Goal: Information Seeking & Learning: Understand process/instructions

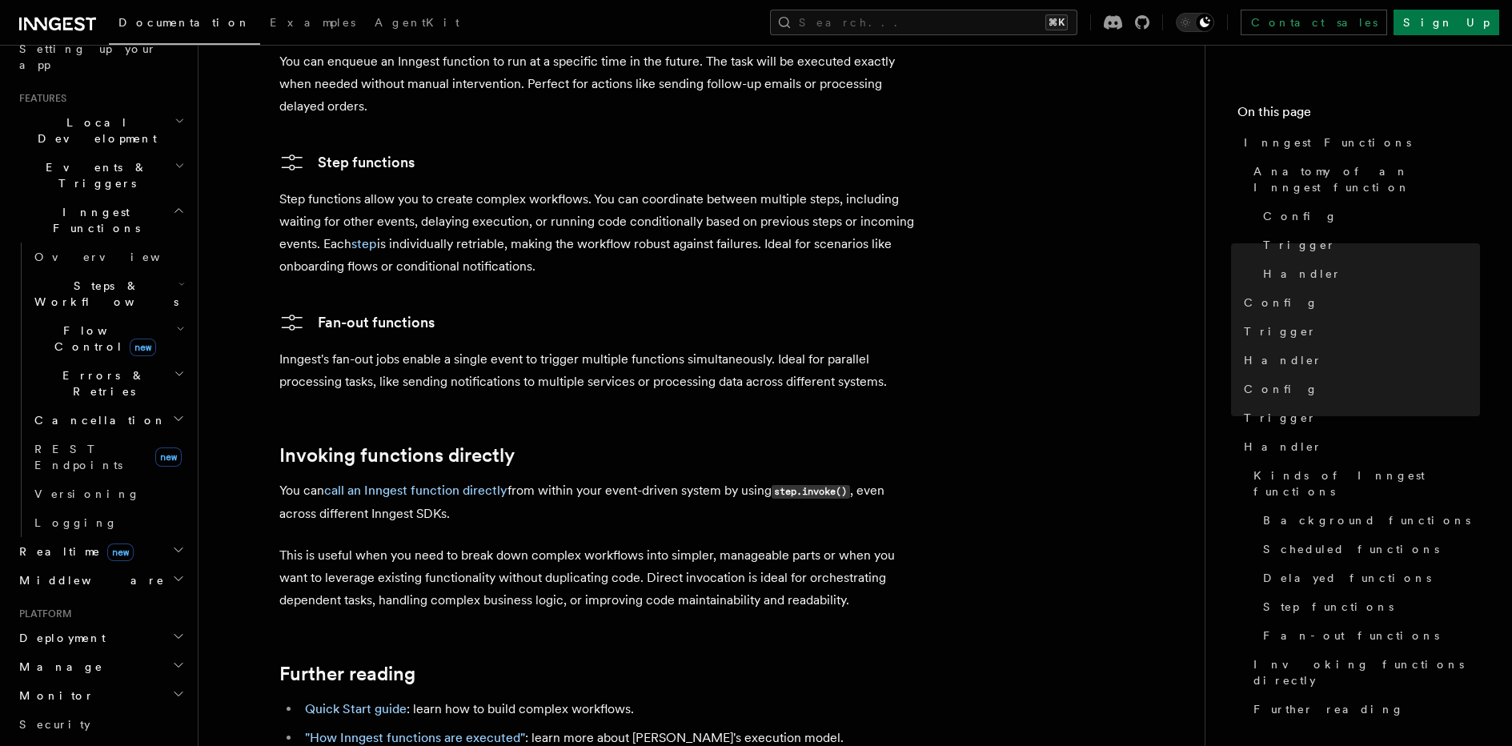
scroll to position [567, 0]
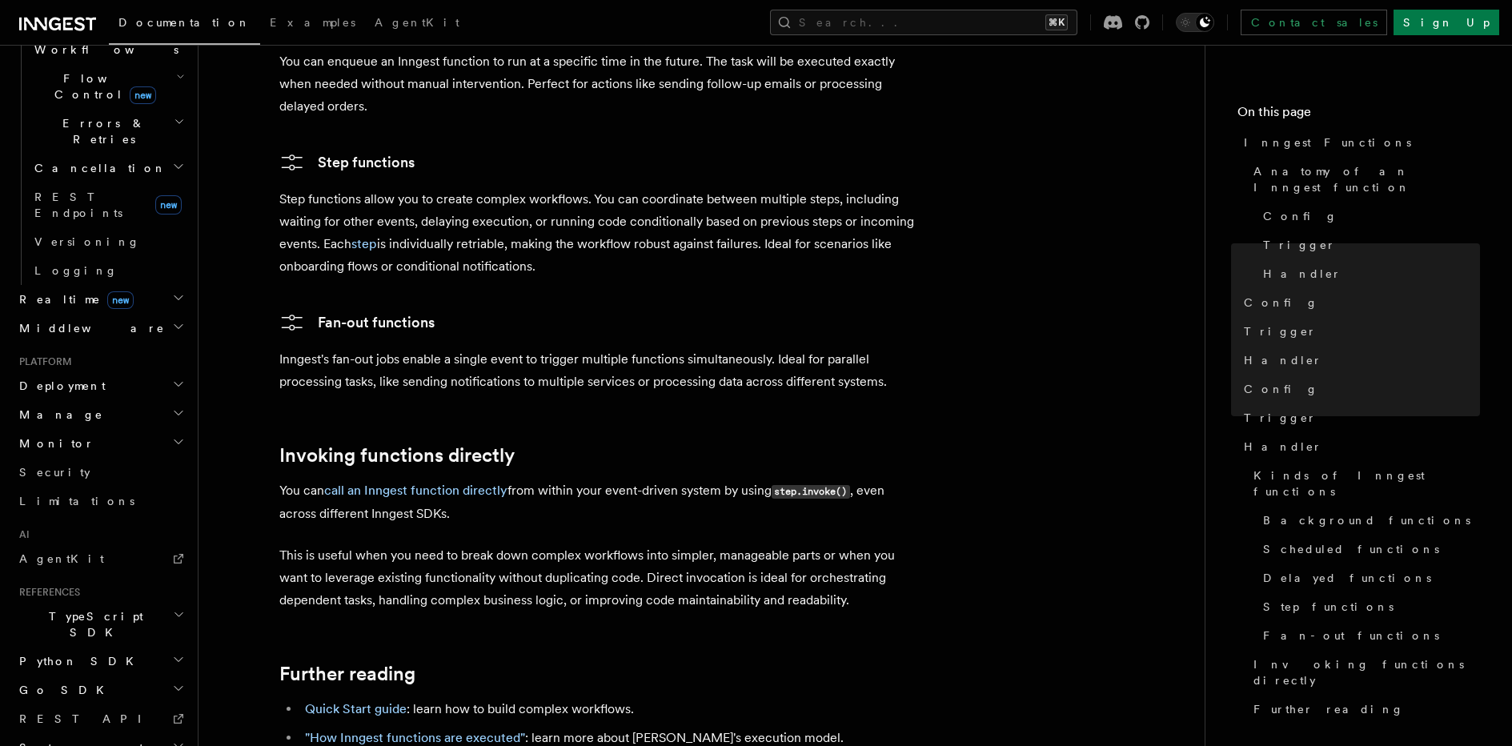
click at [102, 602] on h2 "TypeScript SDK" at bounding box center [100, 624] width 175 height 45
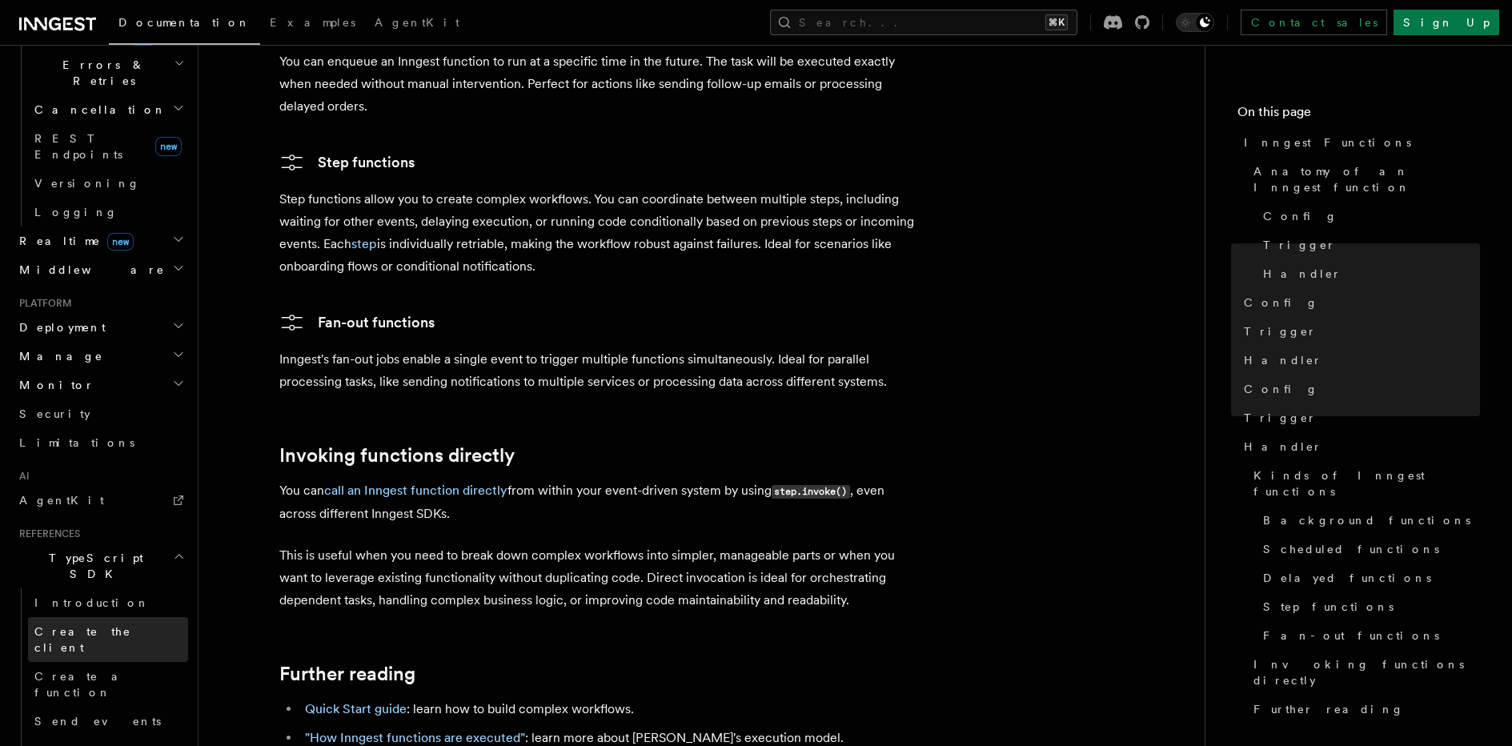
scroll to position [627, 0]
click at [89, 623] on span "Create the client" at bounding box center [82, 637] width 97 height 29
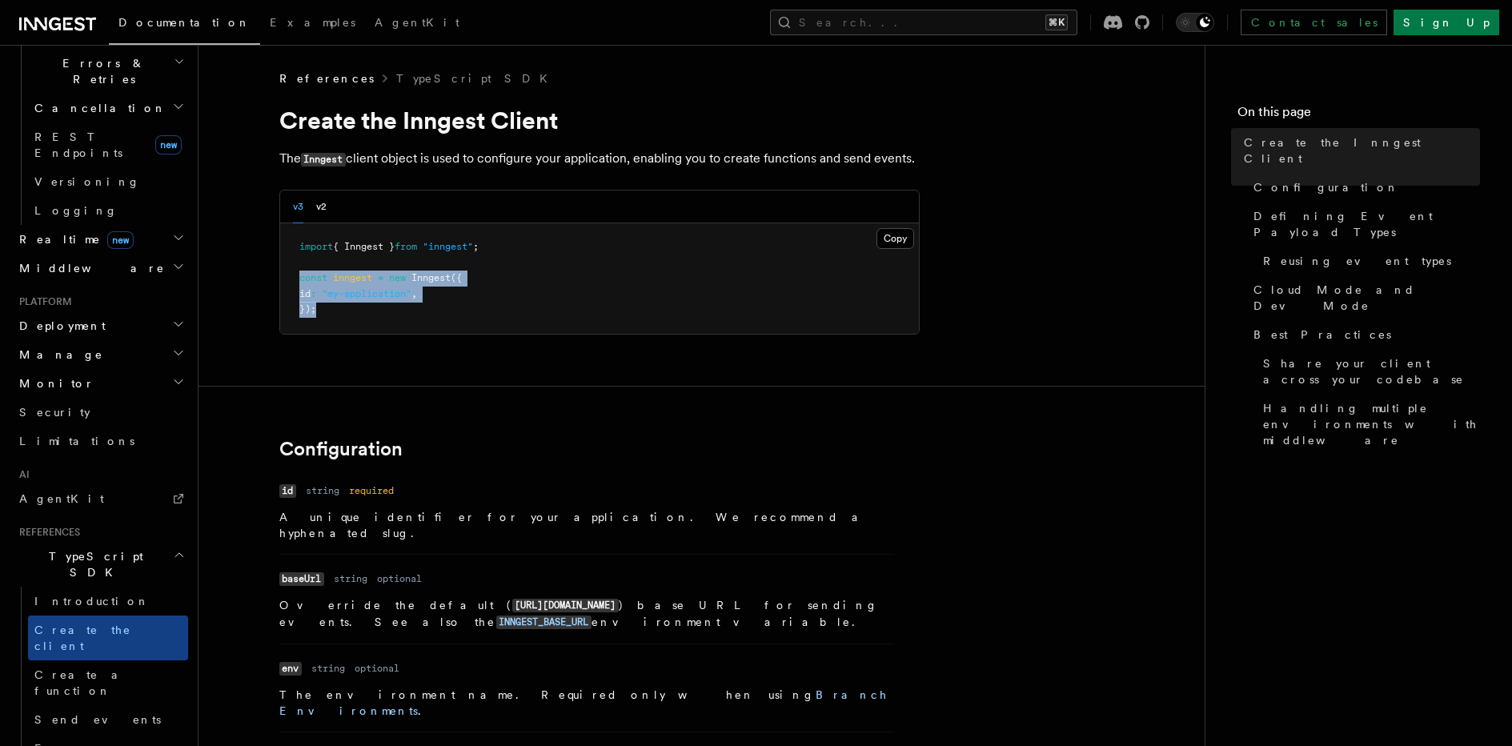
drag, startPoint x: 318, startPoint y: 314, endPoint x: 286, endPoint y: 274, distance: 51.2
click at [286, 274] on pre "import { Inngest } from "inngest" ; const inngest = new Inngest ({ id : "my-app…" at bounding box center [599, 278] width 639 height 110
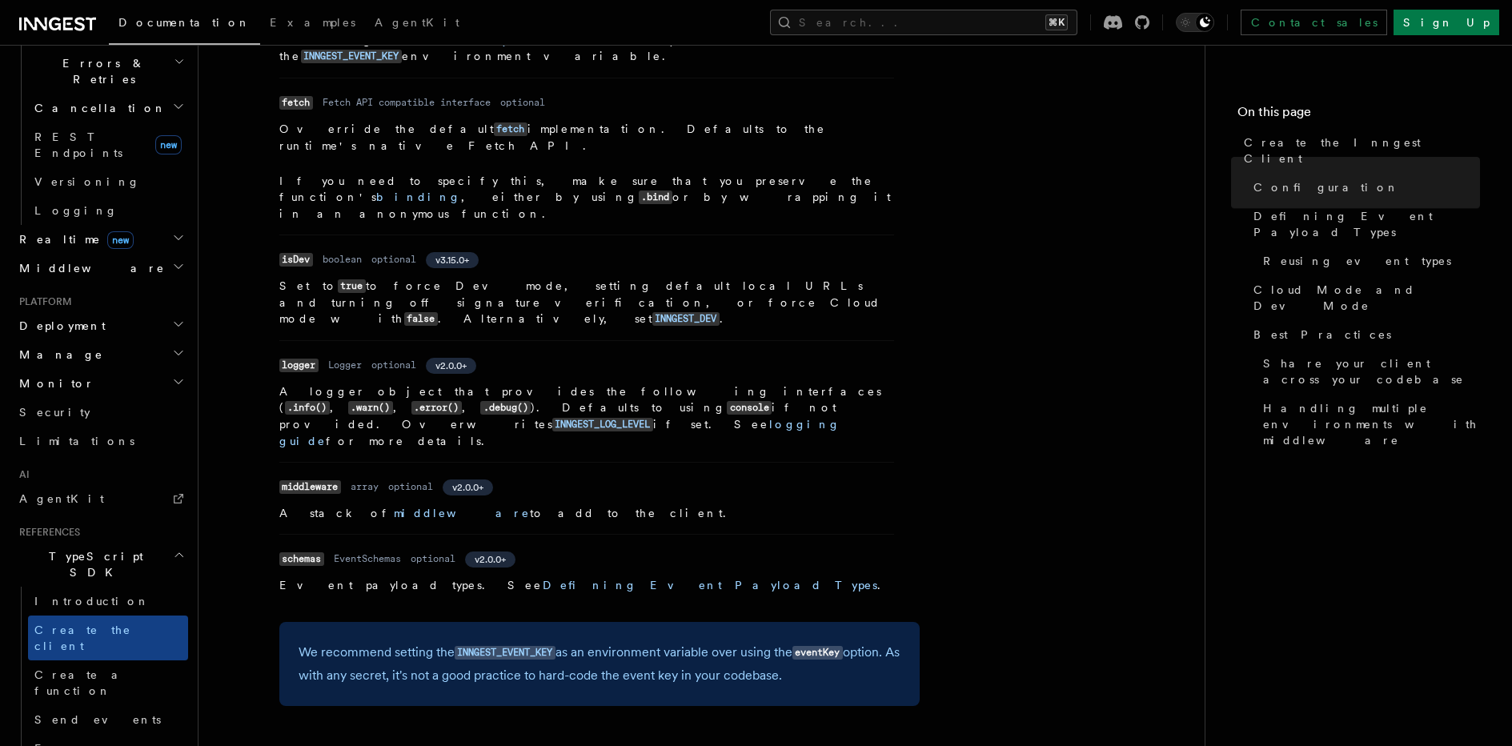
scroll to position [746, 0]
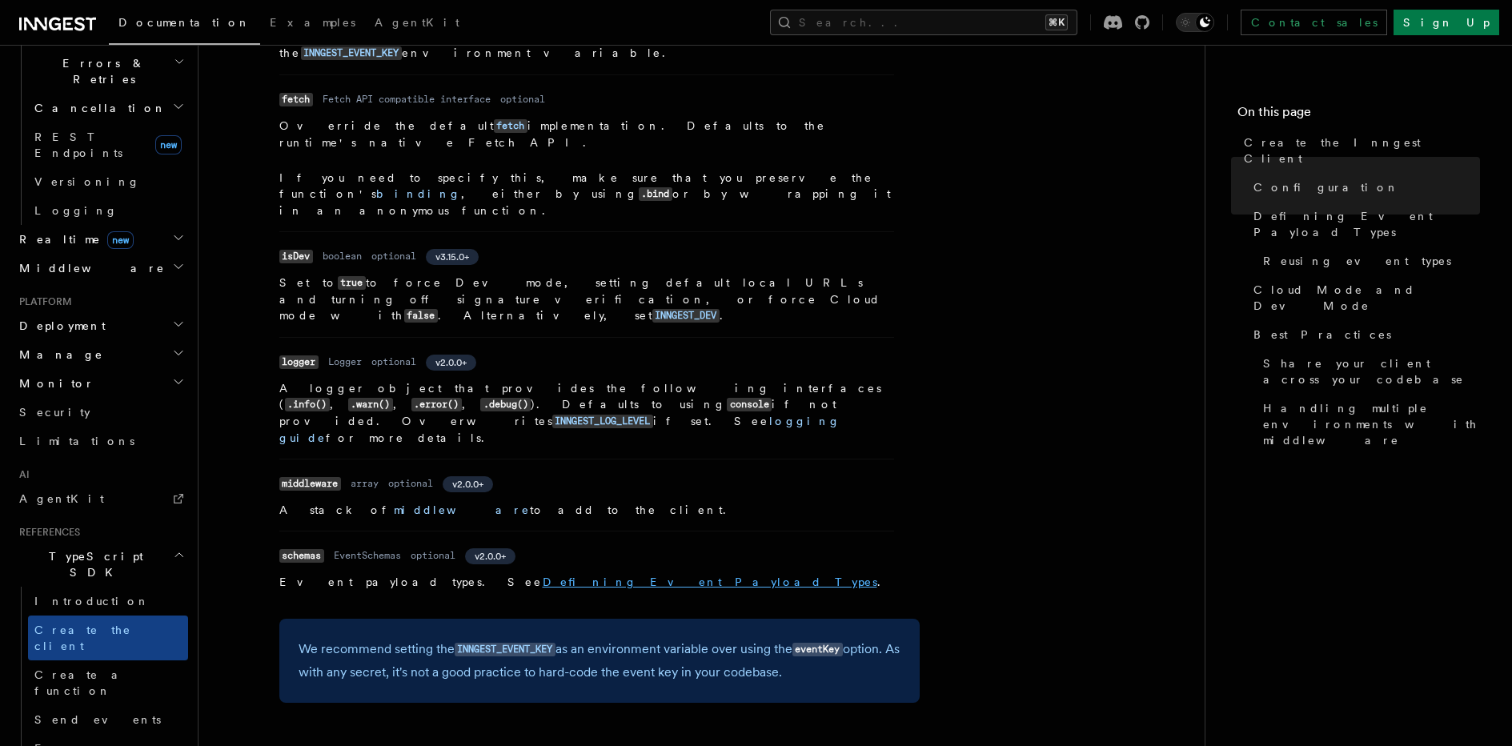
click at [543, 575] on link "Defining Event Payload Types" at bounding box center [710, 581] width 334 height 13
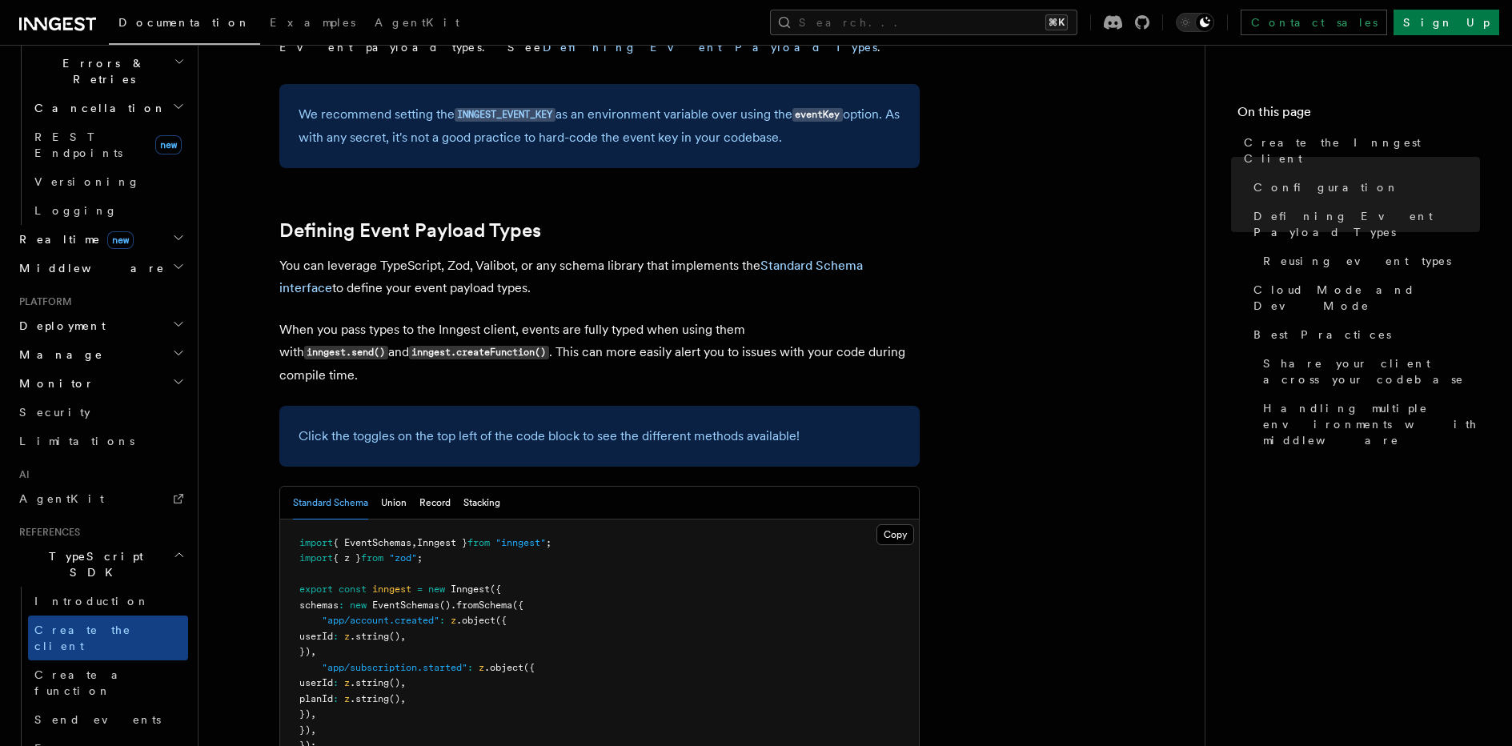
scroll to position [1298, 0]
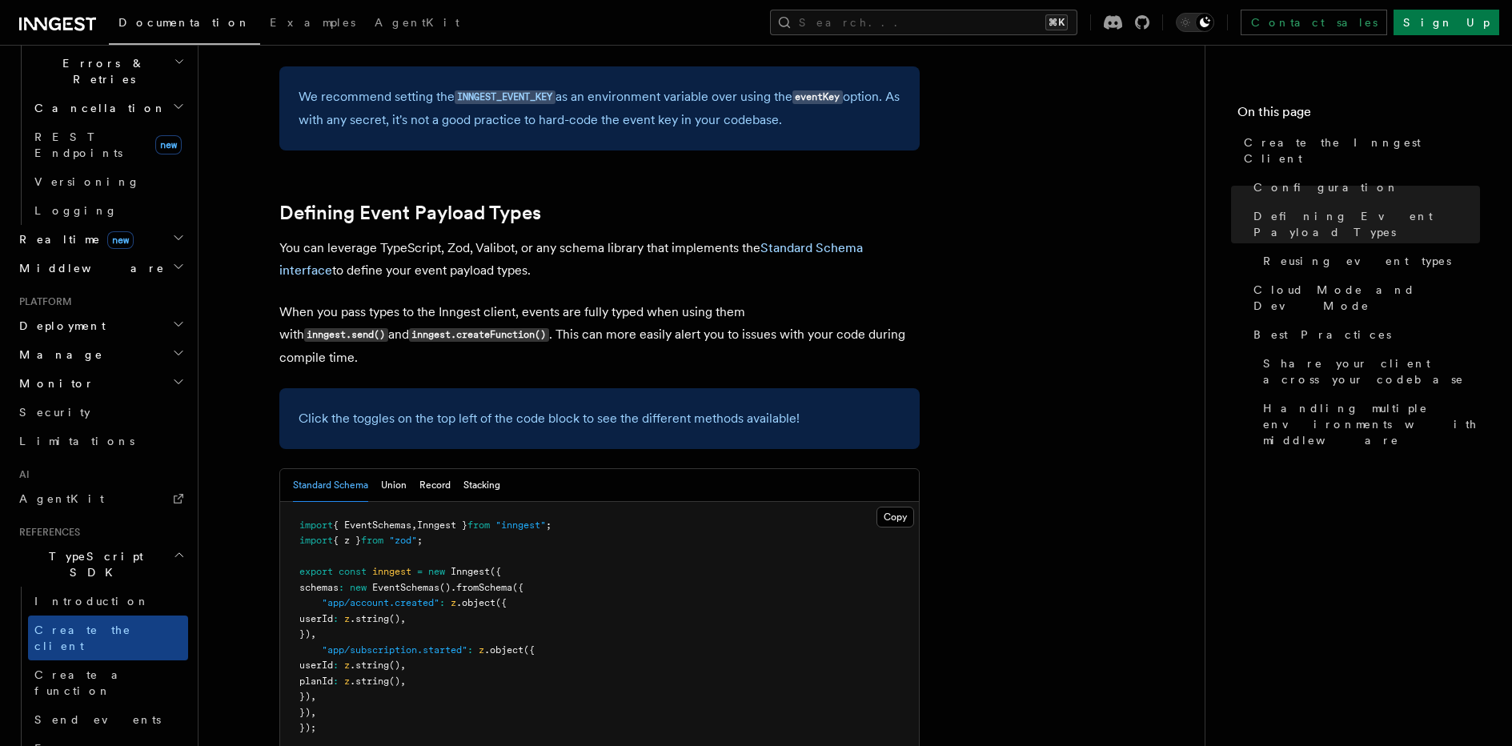
click at [353, 535] on span "{ z }" at bounding box center [347, 540] width 28 height 11
drag, startPoint x: 353, startPoint y: 397, endPoint x: 369, endPoint y: 456, distance: 61.3
click at [353, 535] on span "{ z }" at bounding box center [347, 540] width 28 height 11
click at [369, 597] on span ""app/account.created"" at bounding box center [381, 602] width 118 height 11
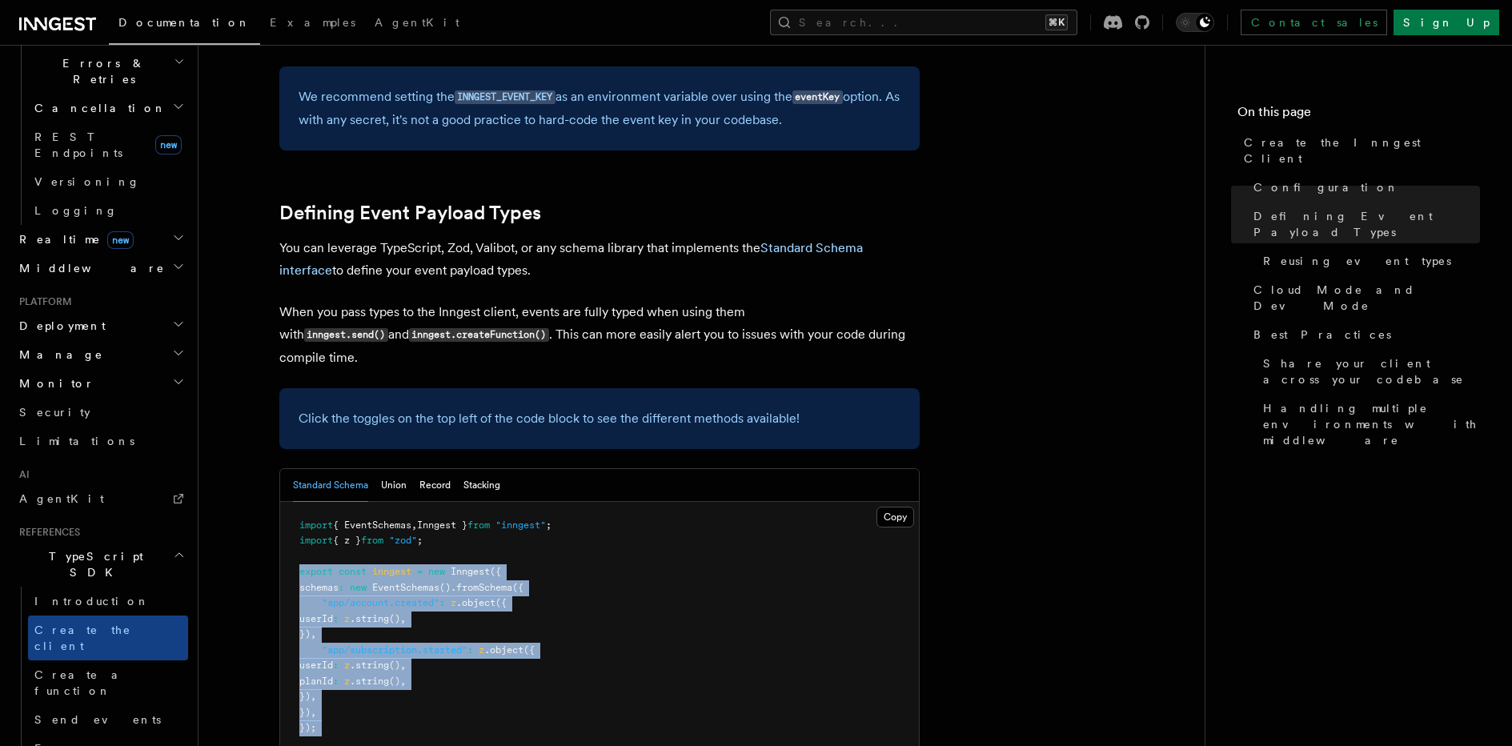
drag, startPoint x: 302, startPoint y: 434, endPoint x: 361, endPoint y: 613, distance: 187.8
click at [408, 558] on pre "import { EventSchemas , Inngest } from "inngest" ; import { z } from "zod" ; ex…" at bounding box center [599, 627] width 639 height 250
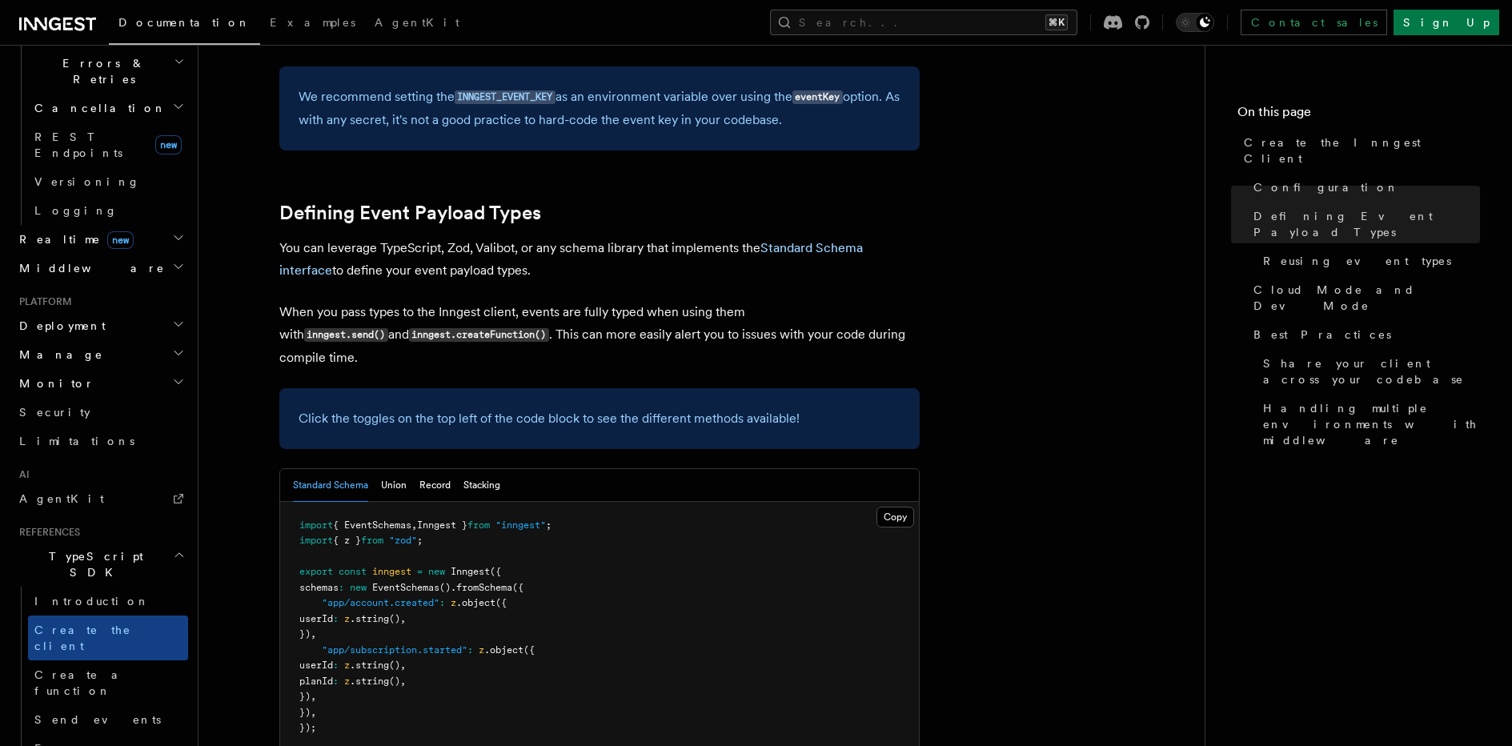
click at [497, 566] on span "({" at bounding box center [495, 571] width 11 height 11
click at [499, 502] on pre "import { EventSchemas , Inngest } from "inngest" ; import { z } from "zod" ; ex…" at bounding box center [599, 627] width 639 height 250
click at [324, 582] on span "schemas" at bounding box center [318, 587] width 39 height 11
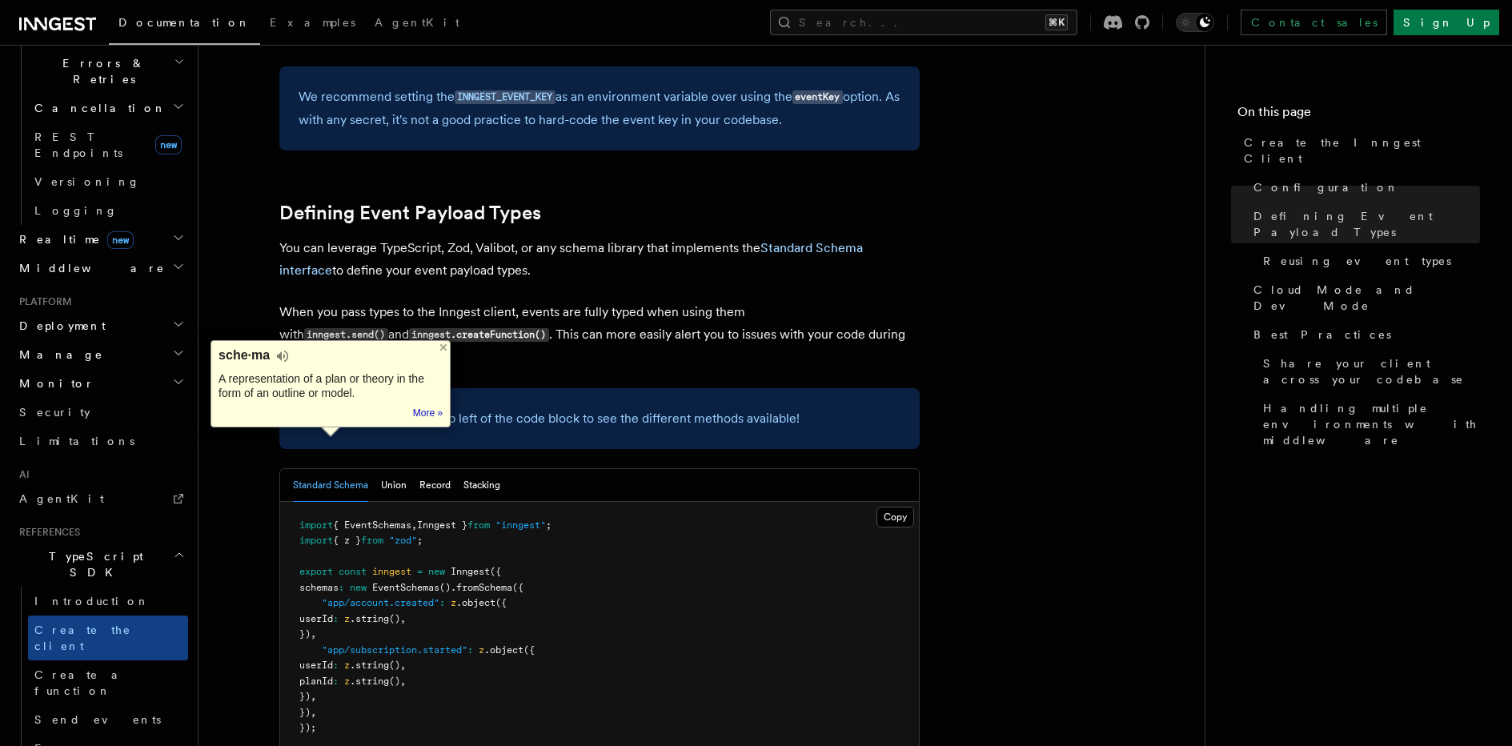
click at [410, 582] on span "EventSchemas" at bounding box center [405, 587] width 67 height 11
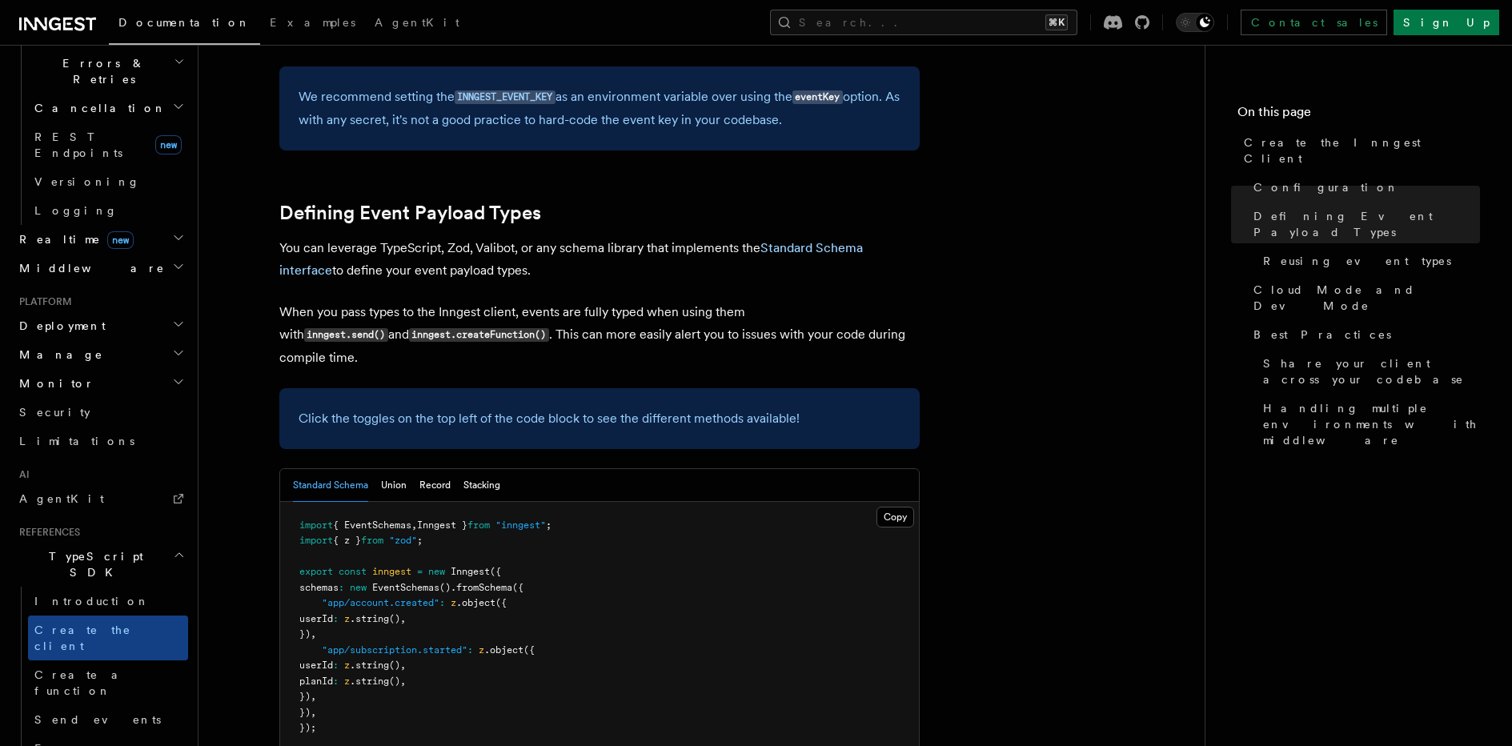
click at [503, 582] on span ".fromSchema" at bounding box center [481, 587] width 62 height 11
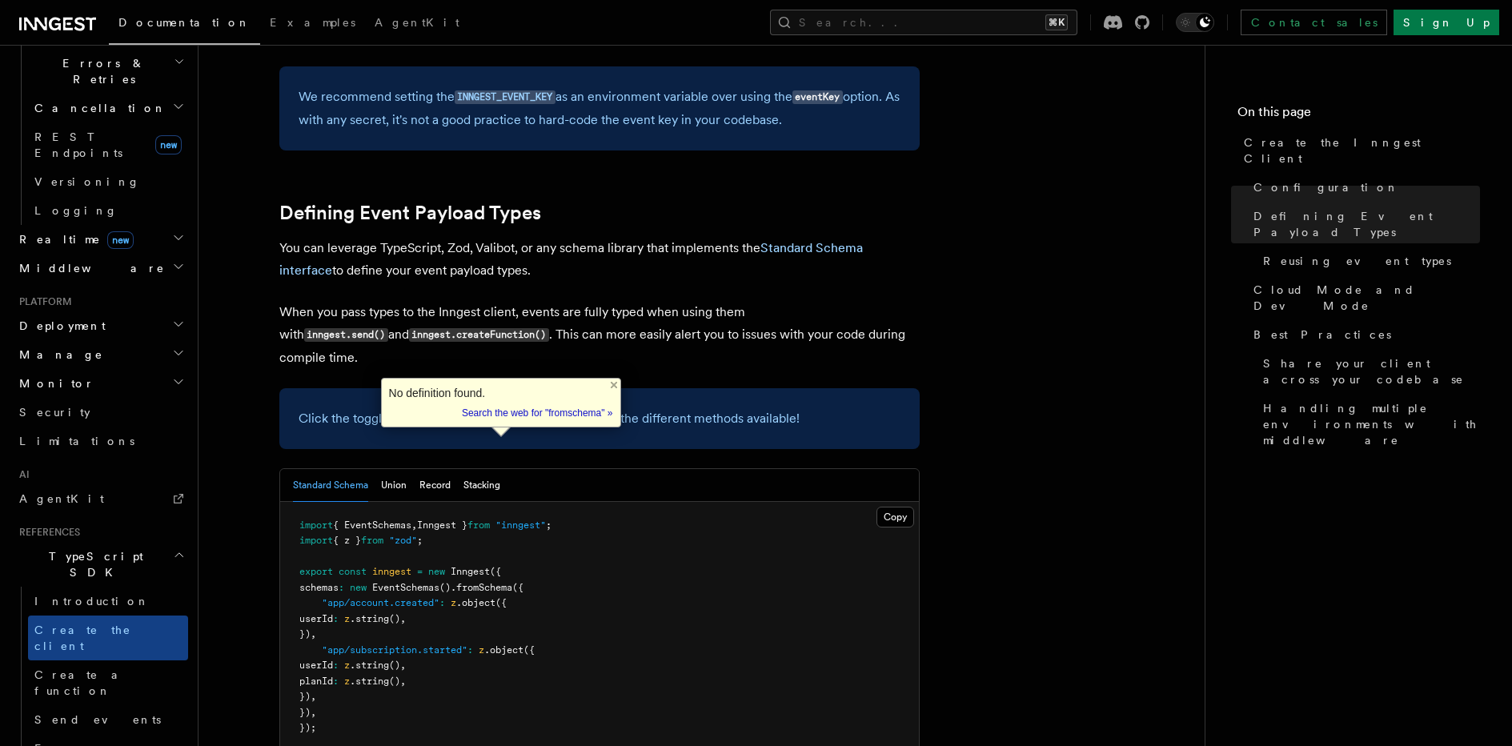
click at [363, 582] on span "new" at bounding box center [358, 587] width 17 height 11
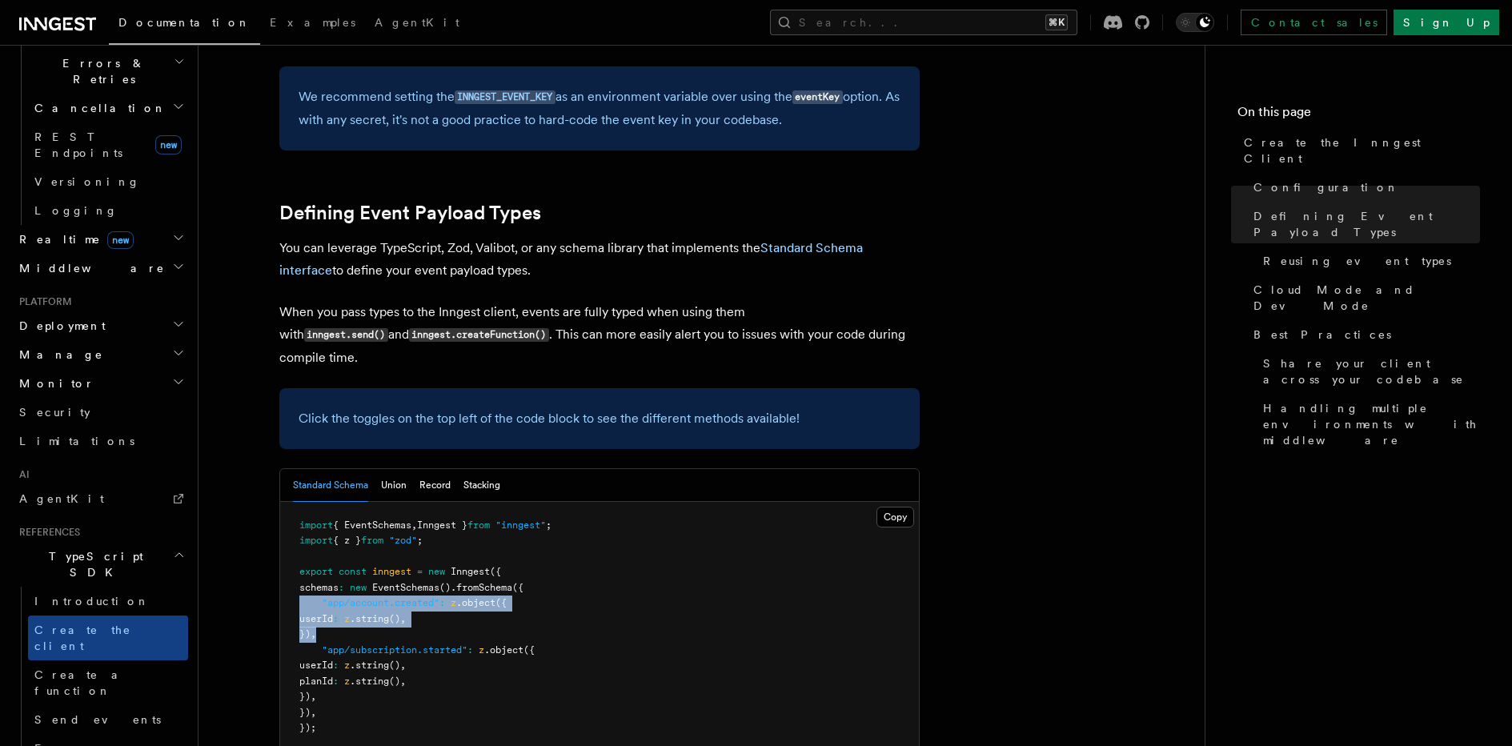
drag, startPoint x: 305, startPoint y: 468, endPoint x: 298, endPoint y: 460, distance: 10.2
click at [298, 502] on pre "import { EventSchemas , Inngest } from "inngest" ; import { z } from "zod" ; ex…" at bounding box center [599, 627] width 639 height 250
click at [508, 502] on pre "import { EventSchemas , Inngest } from "inngest" ; import { z } from "zod" ; ex…" at bounding box center [599, 627] width 639 height 250
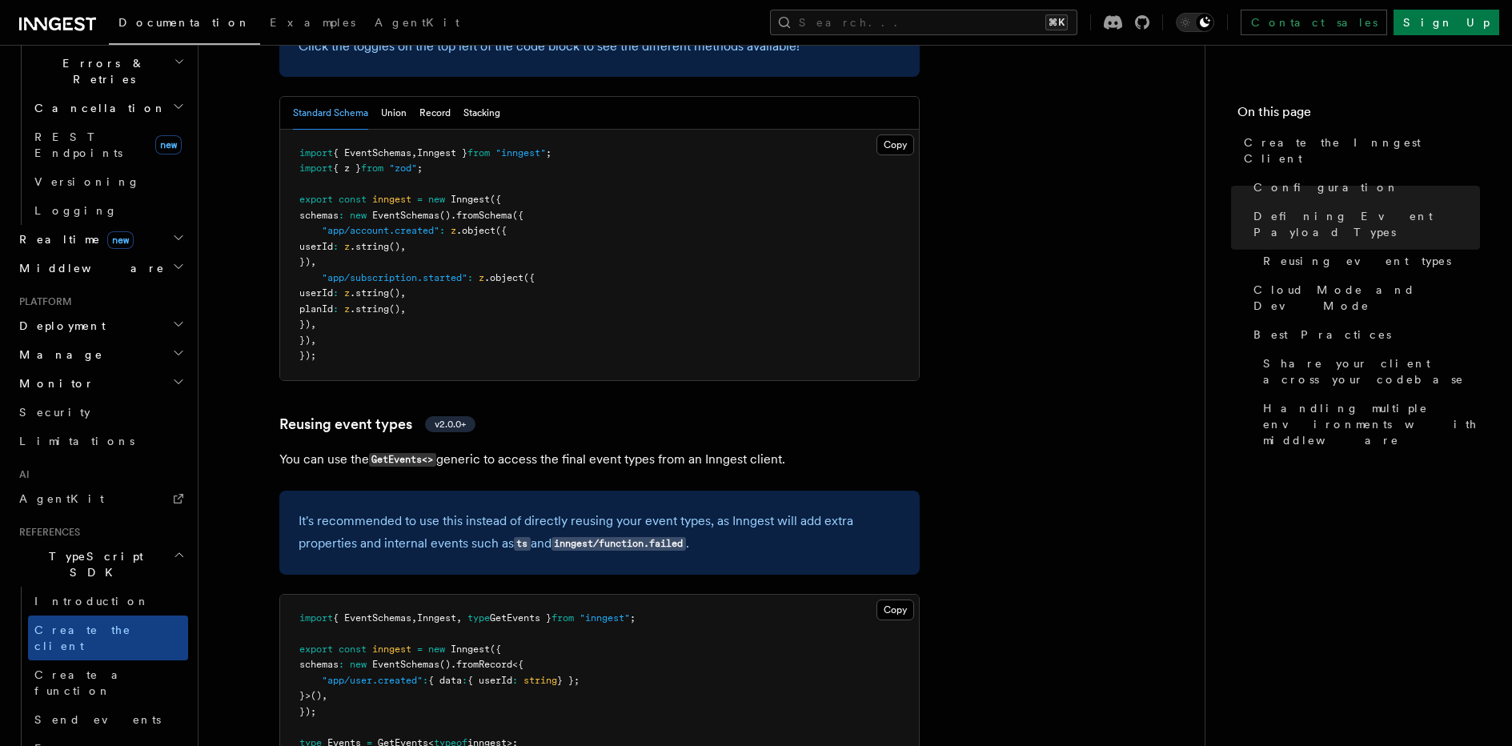
scroll to position [1694, 0]
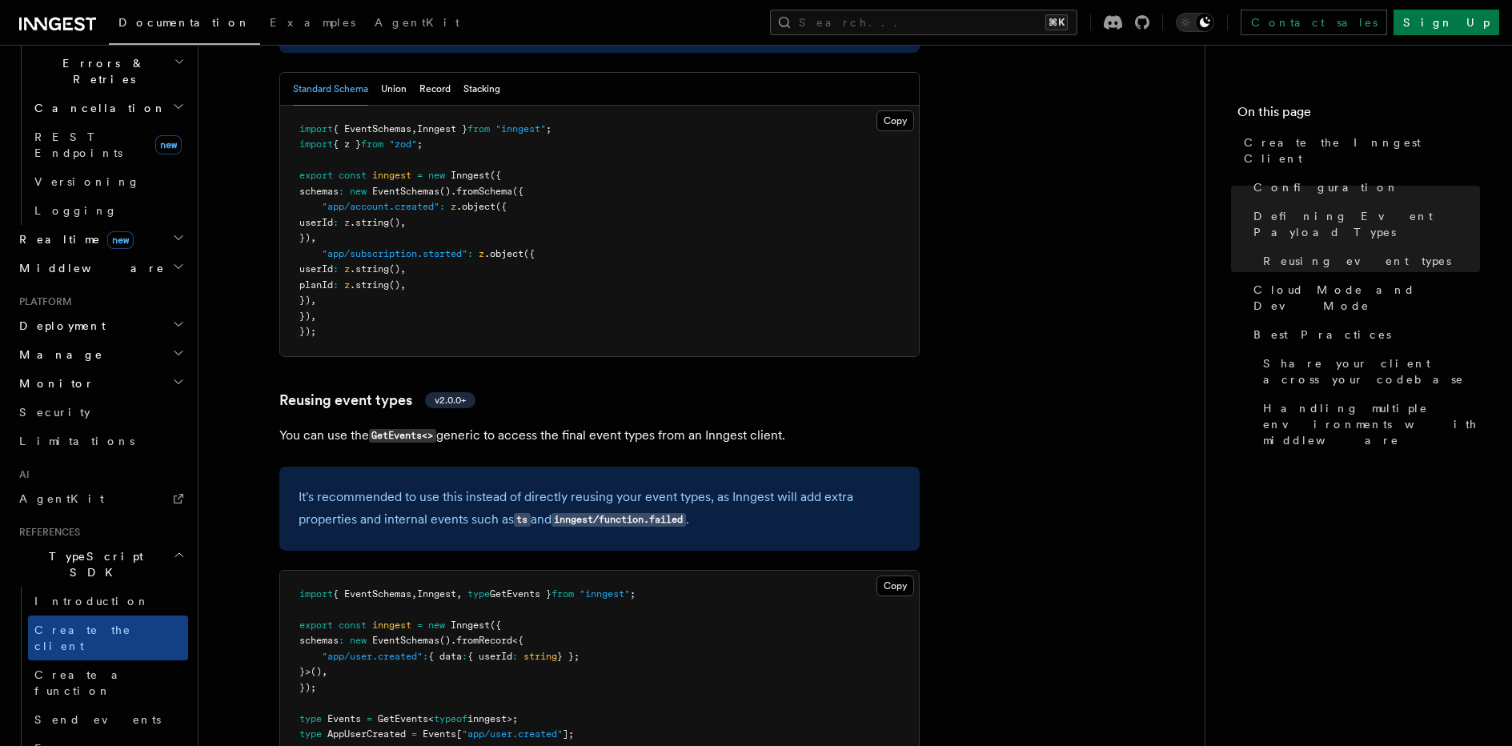
click at [388, 588] on span "{ EventSchemas" at bounding box center [372, 593] width 78 height 11
drag, startPoint x: 546, startPoint y: 487, endPoint x: 546, endPoint y: 528, distance: 40.8
click at [546, 571] on pre "import { EventSchemas , Inngest , type GetEvents } from "inngest" ; export cons…" at bounding box center [599, 665] width 639 height 188
click at [510, 728] on span ""app/user.created"" at bounding box center [512, 733] width 101 height 11
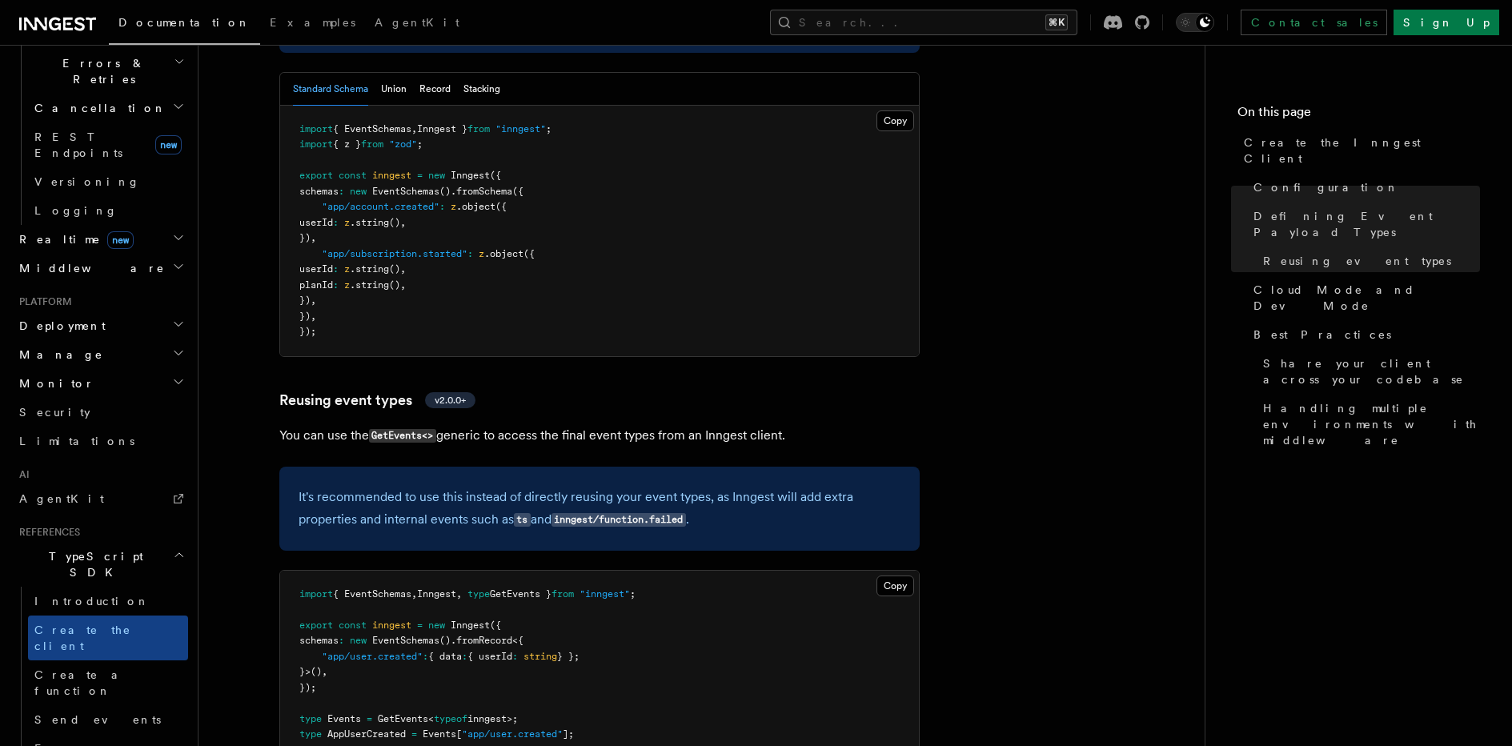
click at [515, 571] on pre "import { EventSchemas , Inngest , type GetEvents } from "inngest" ; export cons…" at bounding box center [599, 665] width 639 height 188
click at [579, 651] on span "} };" at bounding box center [568, 656] width 22 height 11
drag, startPoint x: 536, startPoint y: 495, endPoint x: 539, endPoint y: 507, distance: 11.5
click at [539, 588] on code "import { EventSchemas , Inngest , type GetEvents } from "inngest" ; export cons…" at bounding box center [467, 664] width 336 height 152
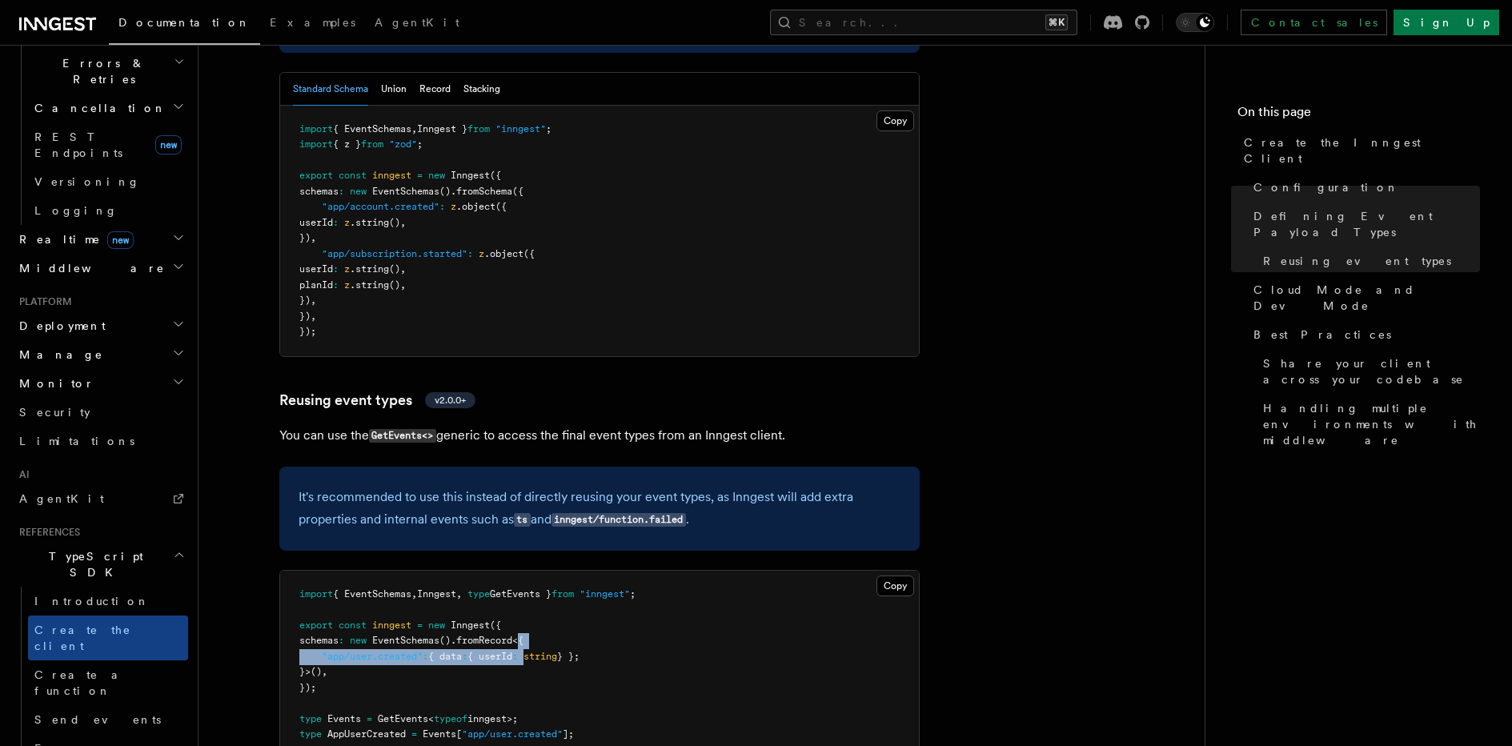
click at [353, 651] on span ""app/user.created"" at bounding box center [372, 656] width 101 height 11
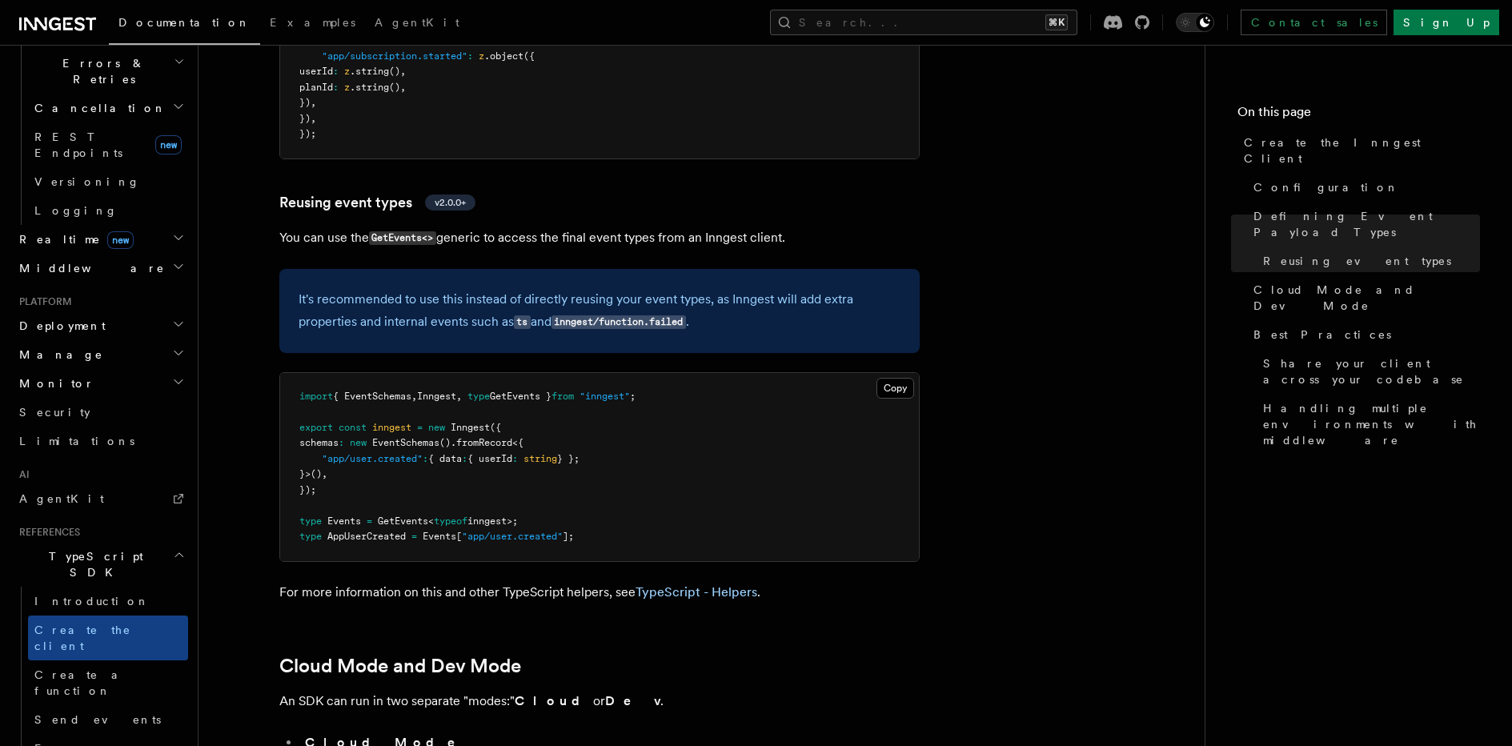
scroll to position [1844, 0]
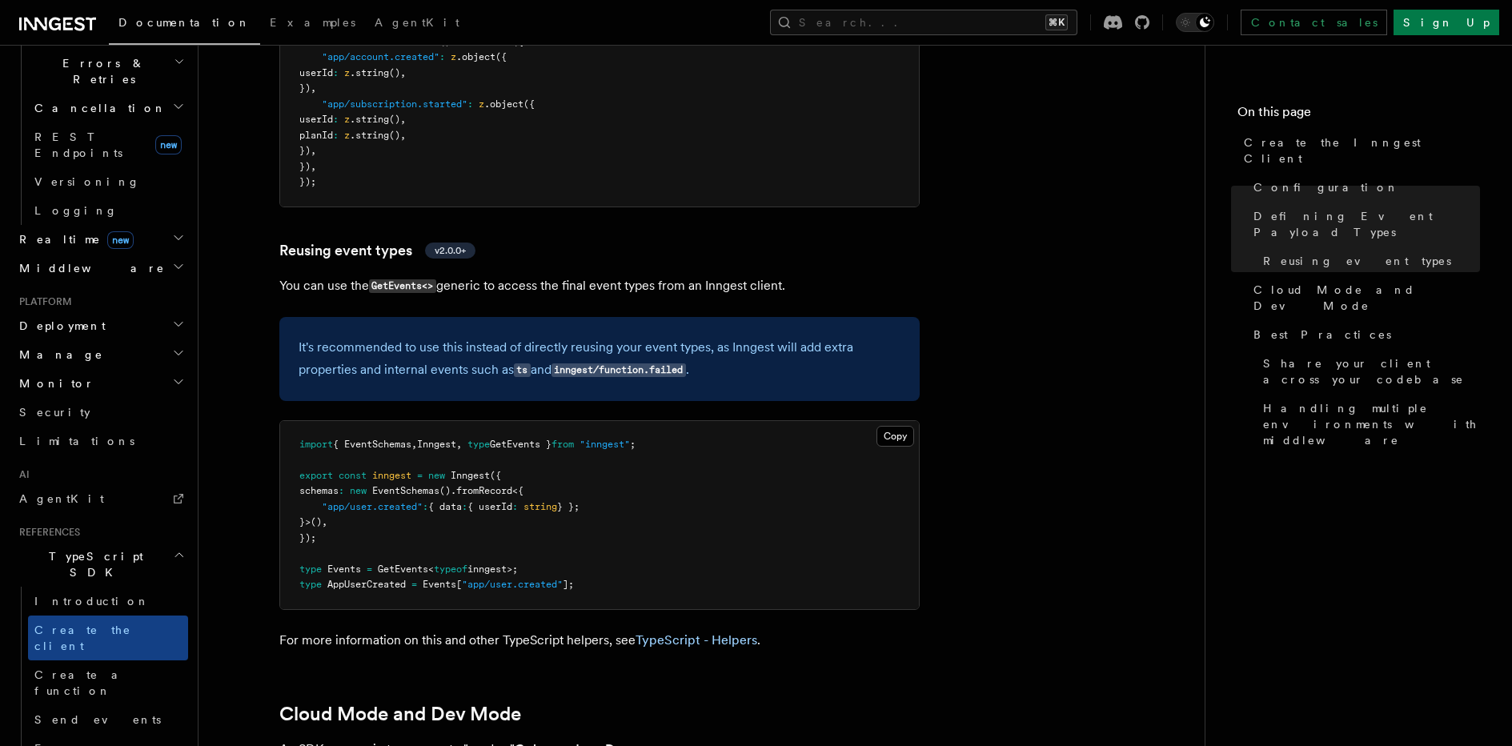
click at [487, 336] on p "It's recommended to use this instead of directly reusing your event types, as I…" at bounding box center [599, 359] width 602 height 46
drag, startPoint x: 445, startPoint y: 202, endPoint x: 560, endPoint y: 201, distance: 115.2
click at [558, 336] on p "It's recommended to use this instead of directly reusing your event types, as I…" at bounding box center [599, 359] width 602 height 46
click at [560, 336] on p "It's recommended to use this instead of directly reusing your event types, as I…" at bounding box center [599, 359] width 602 height 46
click at [413, 279] on code "GetEvents<>" at bounding box center [402, 286] width 67 height 14
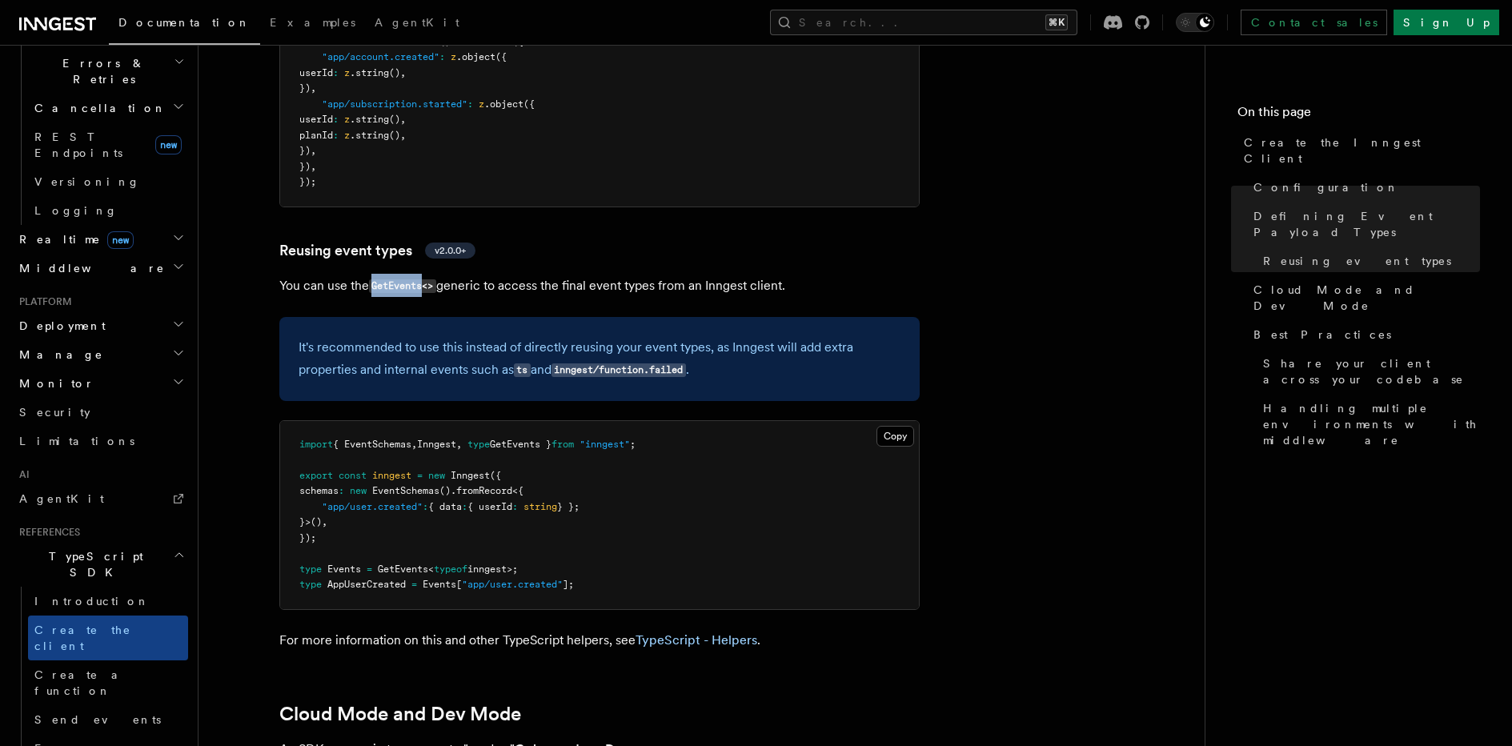
click at [413, 279] on code "GetEvents<>" at bounding box center [402, 286] width 67 height 14
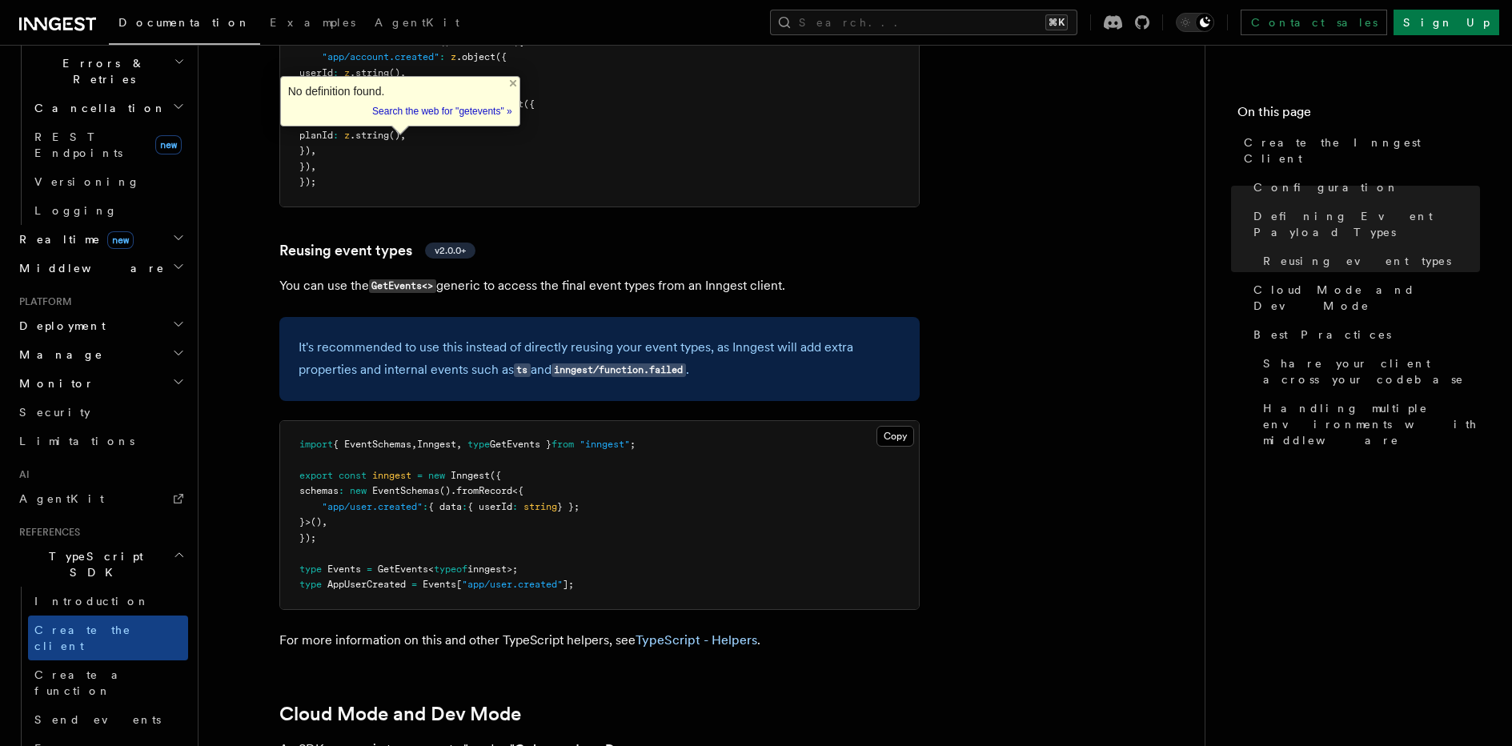
click at [447, 163] on article "References TypeScript SDK Create the Inngest Client The Inngest client object i…" at bounding box center [701, 343] width 955 height 4233
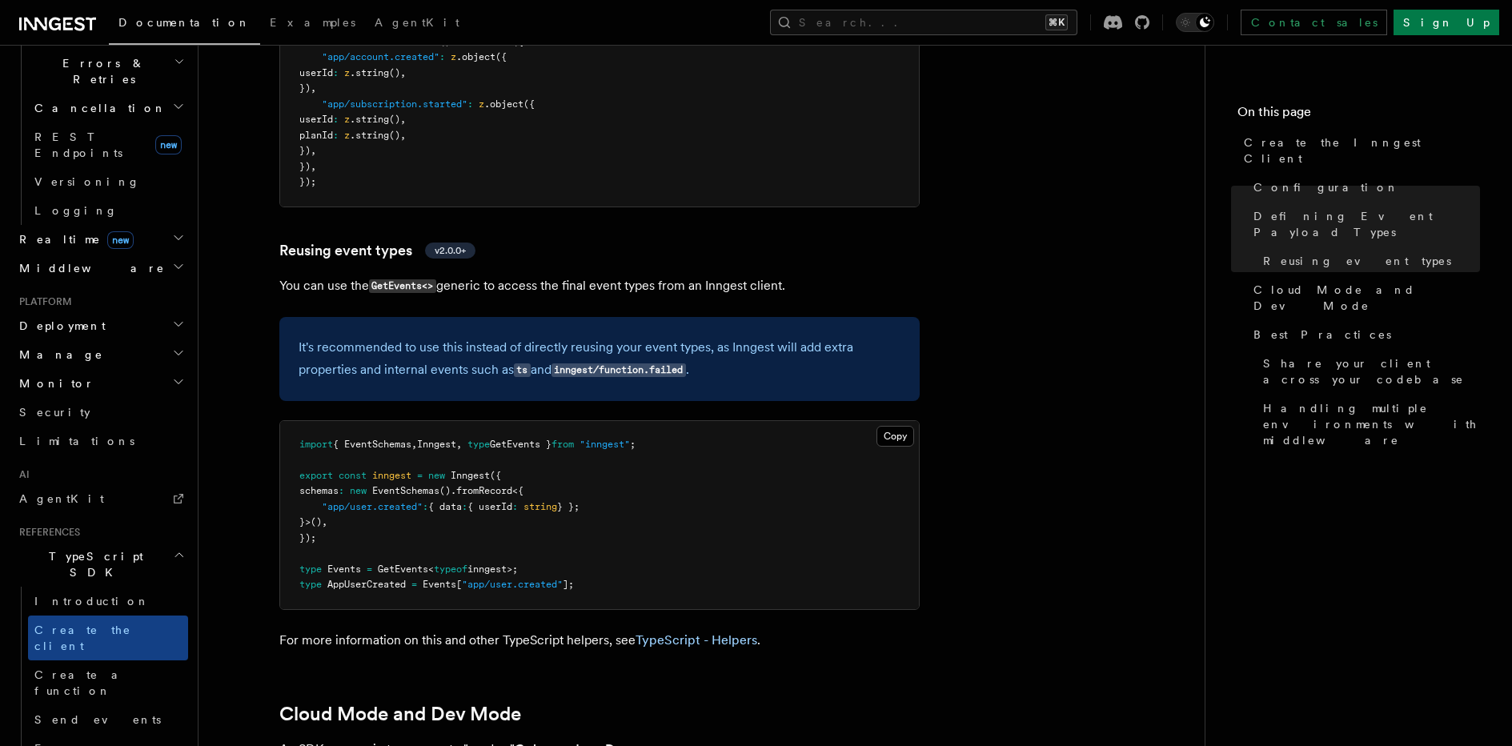
click at [427, 421] on pre "import { EventSchemas , Inngest , type GetEvents } from "inngest" ; export cons…" at bounding box center [599, 515] width 639 height 188
click at [494, 485] on span ".fromRecord" at bounding box center [481, 490] width 62 height 11
click at [353, 563] on span "Events" at bounding box center [344, 568] width 34 height 11
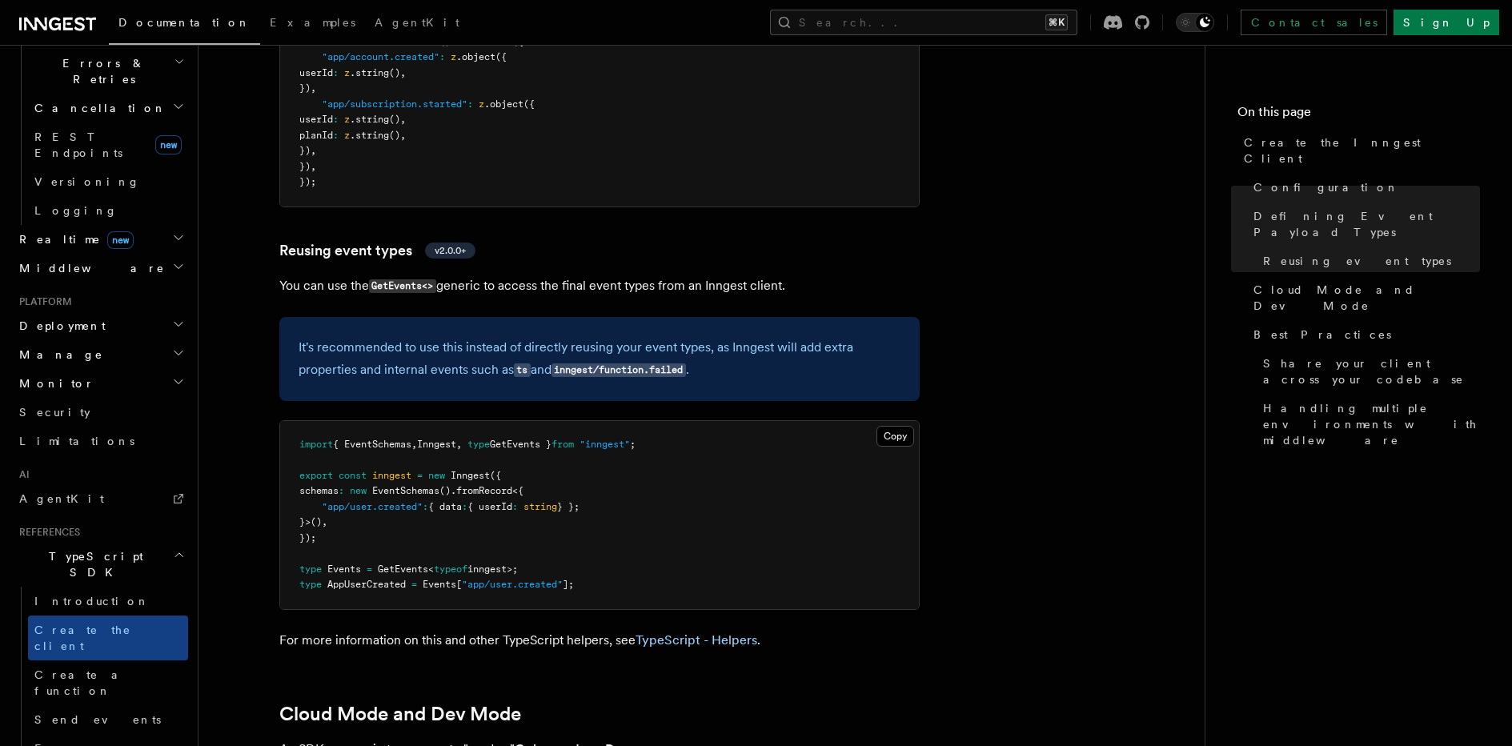
click at [381, 464] on div "Copy Copied import { EventSchemas , Inngest , type GetEvents } from "inngest" ;…" at bounding box center [599, 515] width 640 height 190
click at [406, 563] on span "GetEvents" at bounding box center [403, 568] width 50 height 11
click at [490, 563] on span "inngest>;" at bounding box center [492, 568] width 50 height 11
click at [491, 467] on article "References TypeScript SDK Create the Inngest Client The Inngest client object i…" at bounding box center [701, 343] width 955 height 4233
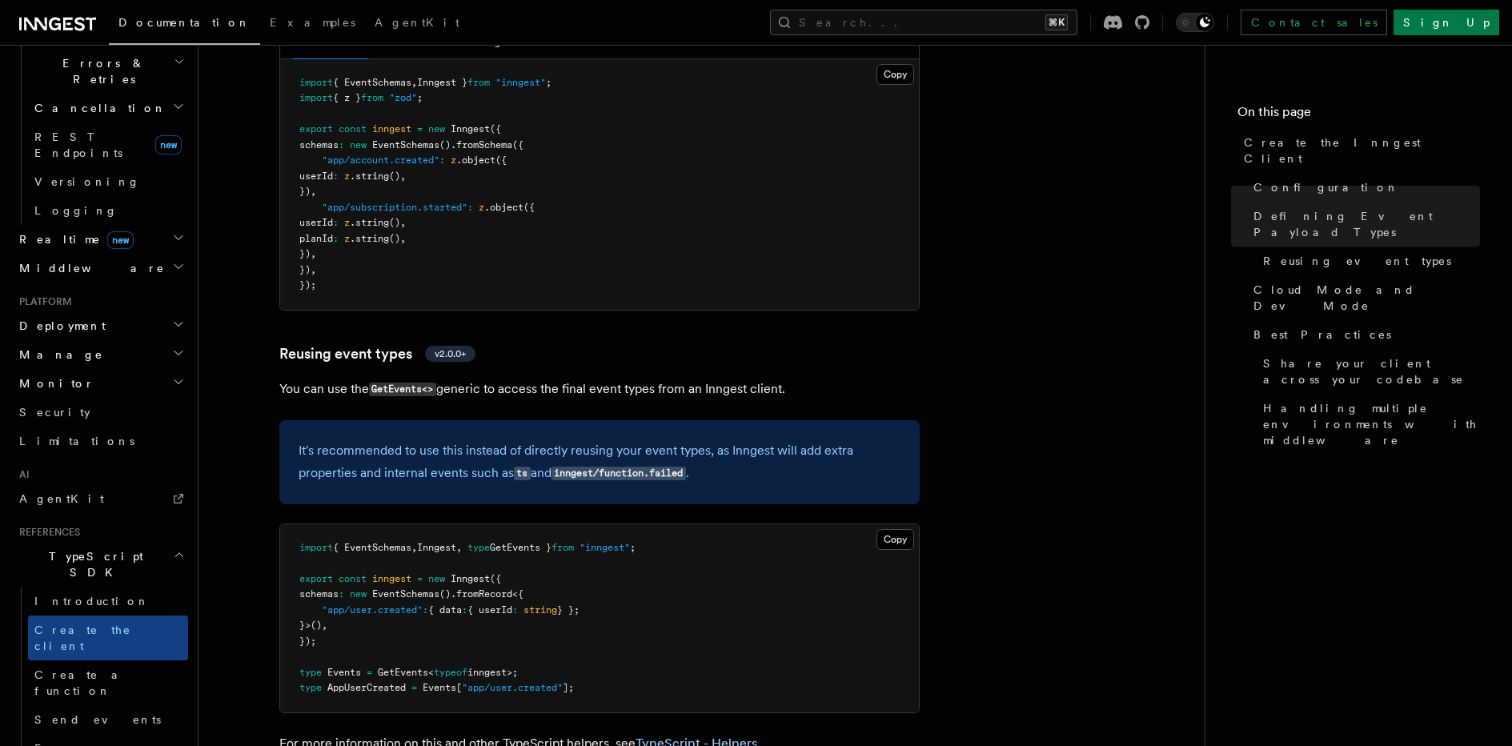
scroll to position [1756, 0]
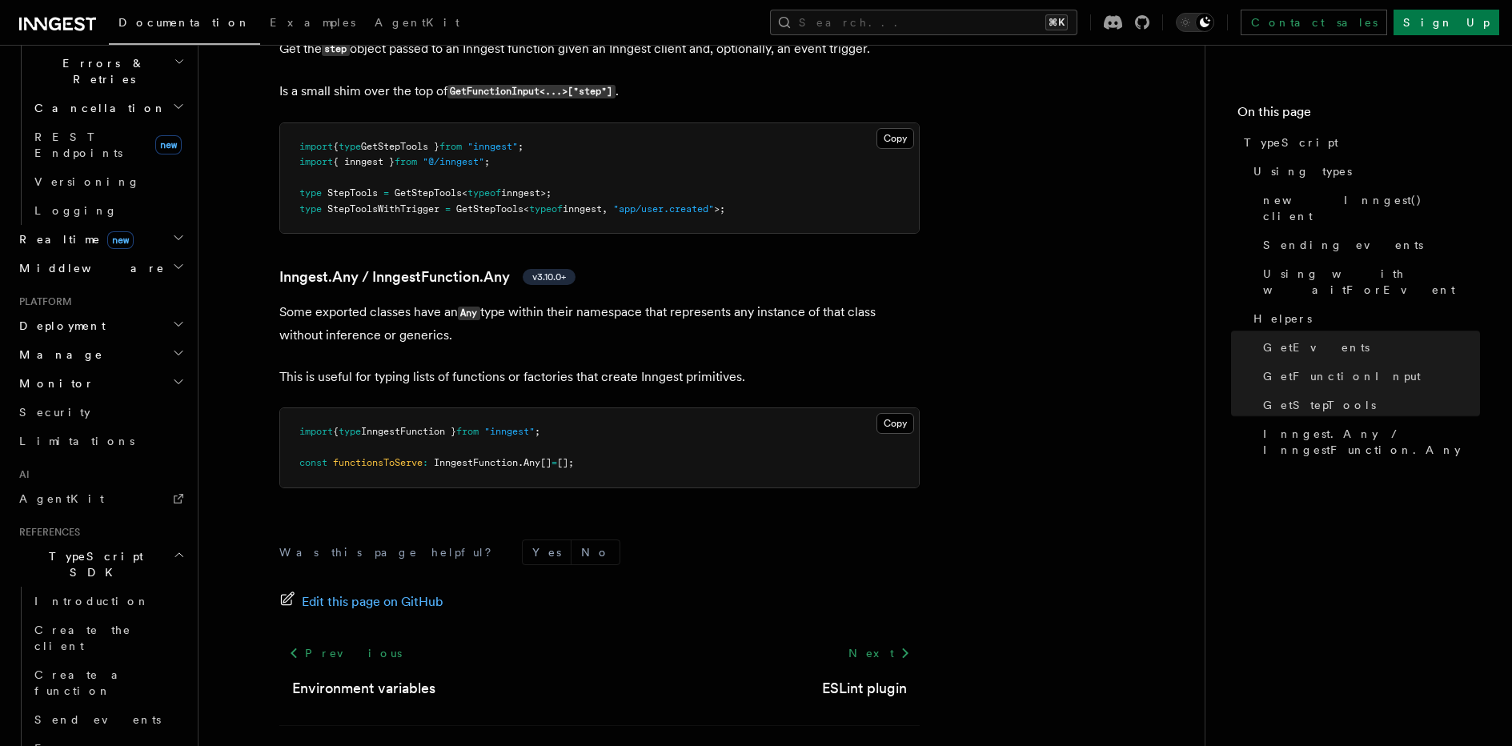
scroll to position [3830, 0]
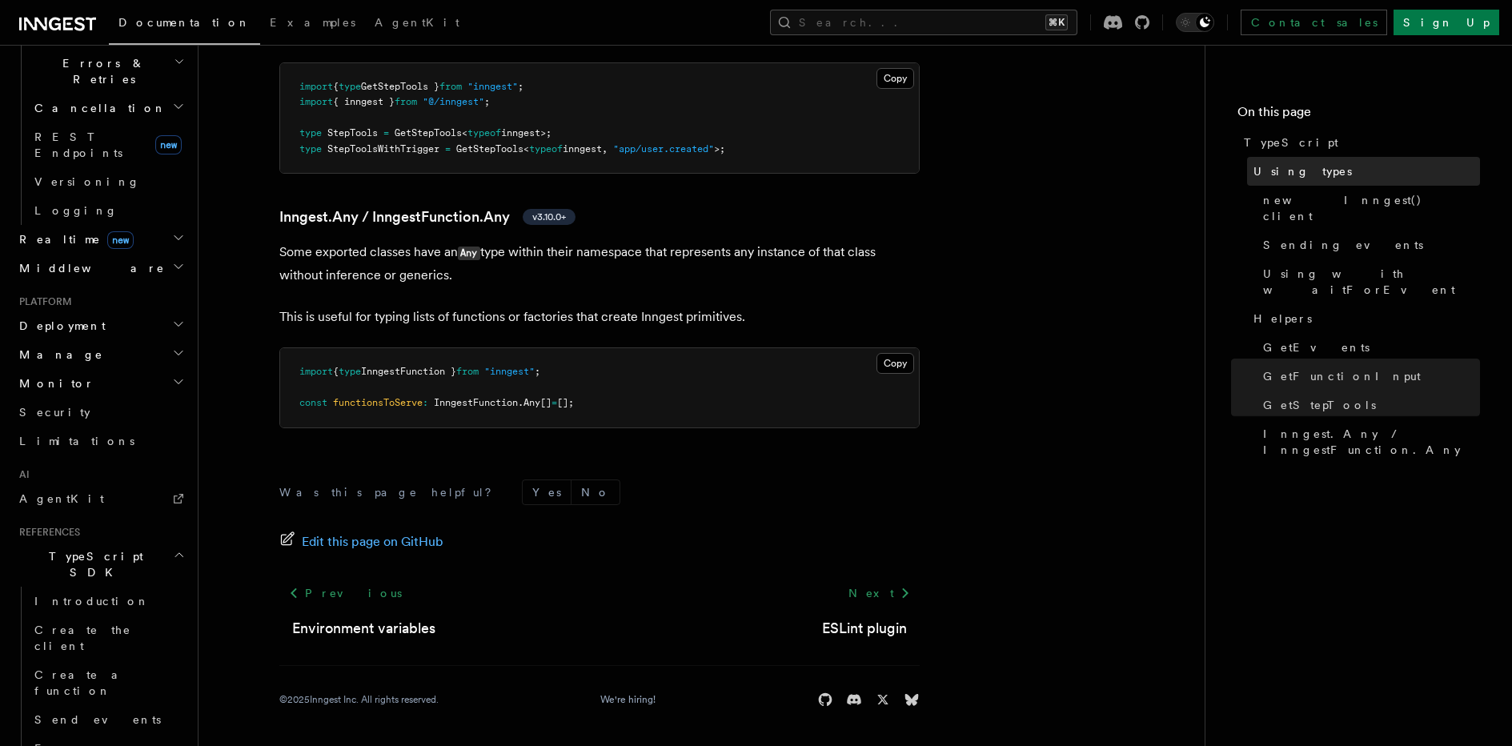
click at [1320, 167] on link "Using types" at bounding box center [1363, 171] width 233 height 29
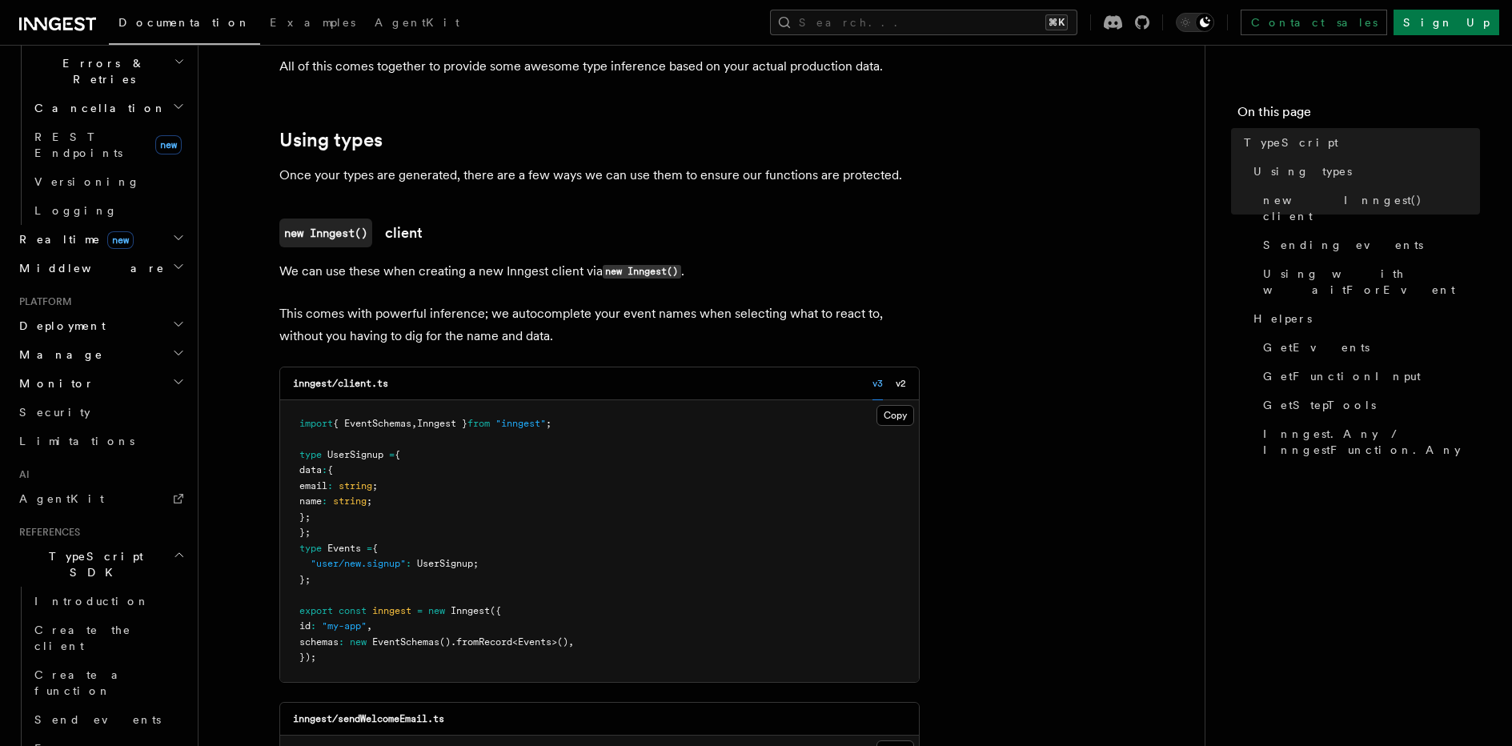
scroll to position [286, 0]
drag, startPoint x: 306, startPoint y: 457, endPoint x: 326, endPoint y: 524, distance: 70.1
click at [326, 524] on pre "import { EventSchemas , Inngest } from "inngest" ; type UserSignup = { data : {…" at bounding box center [599, 539] width 639 height 282
click at [328, 526] on pre "import { EventSchemas , Inngest } from "inngest" ; type UserSignup = { data : {…" at bounding box center [599, 539] width 639 height 282
click at [352, 543] on span "Events" at bounding box center [344, 546] width 34 height 11
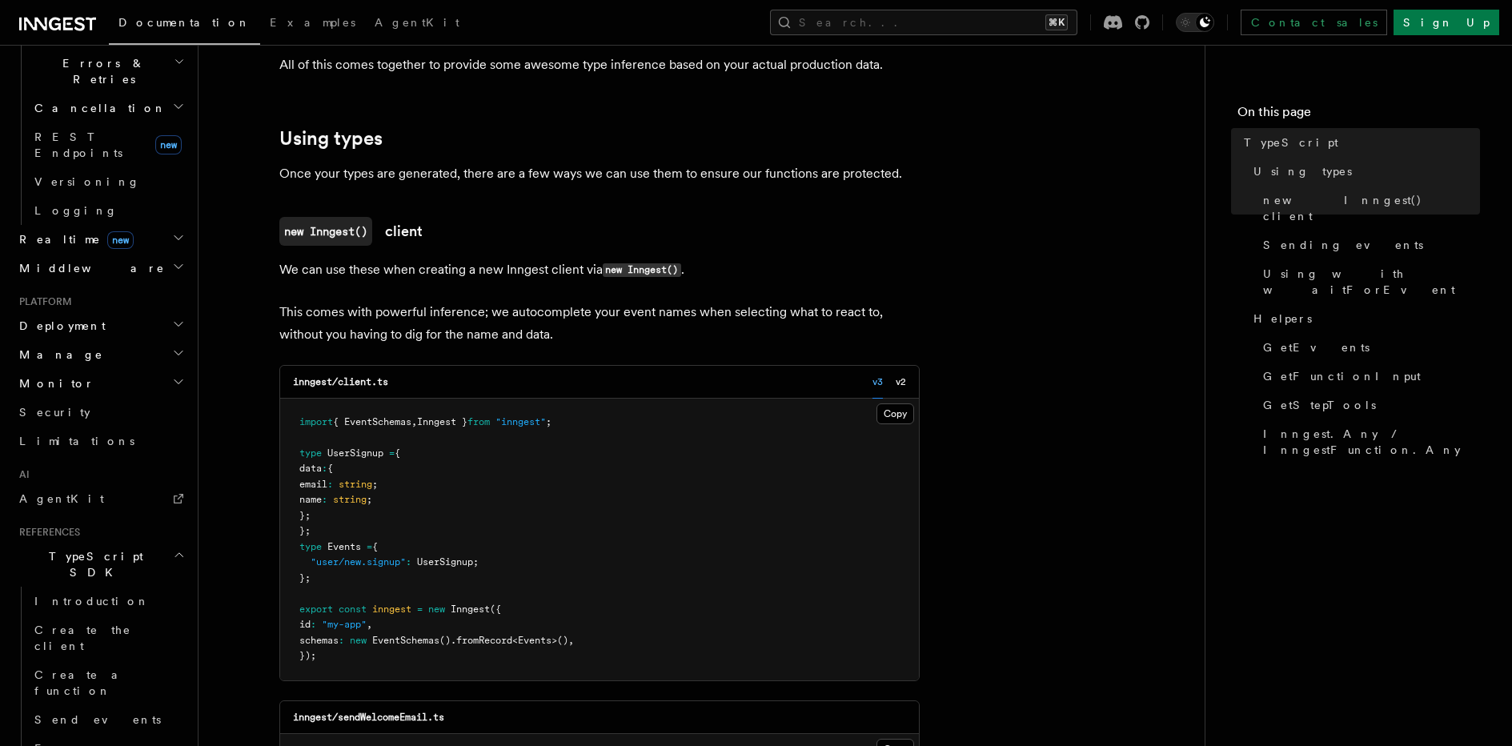
click at [352, 544] on span "Events" at bounding box center [344, 546] width 34 height 11
click at [364, 611] on span "const" at bounding box center [352, 608] width 28 height 11
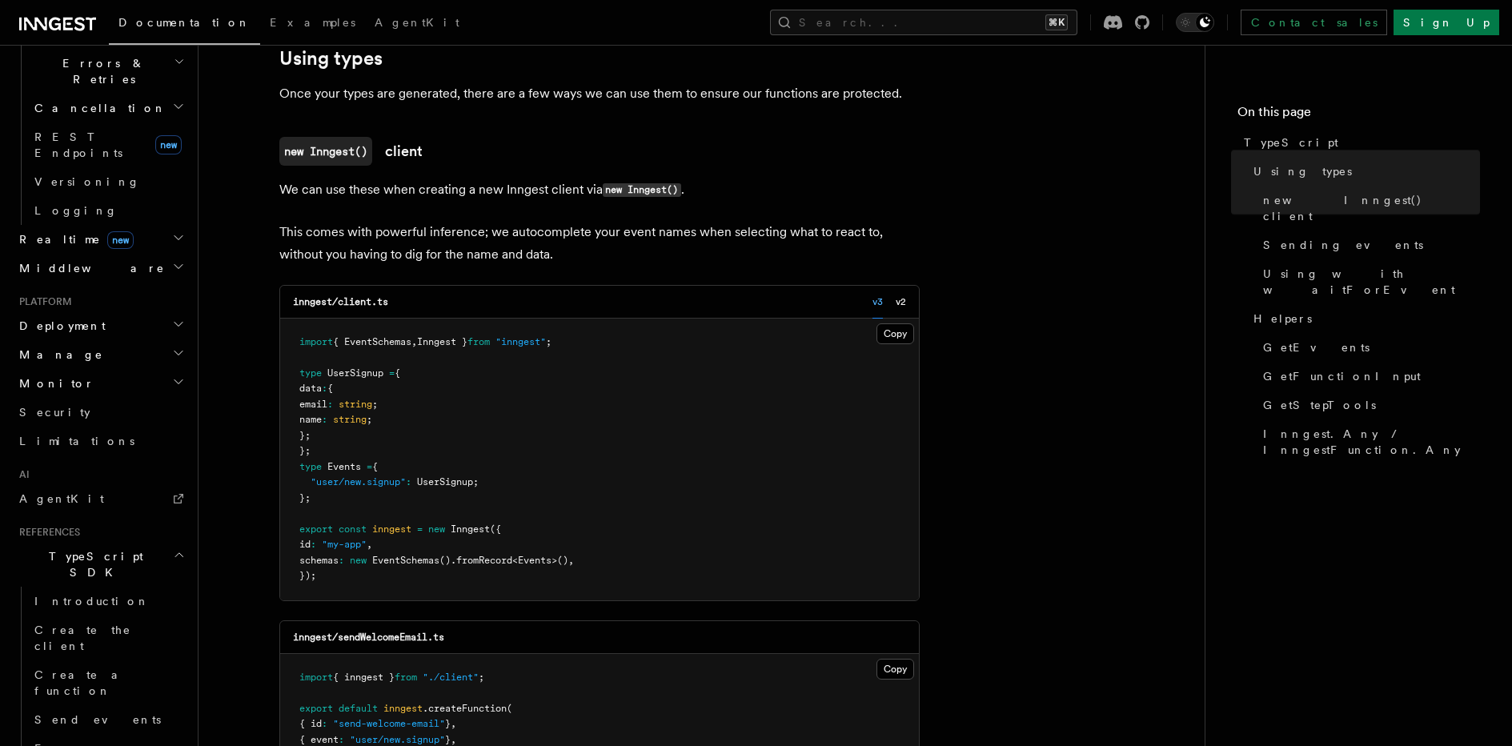
scroll to position [390, 0]
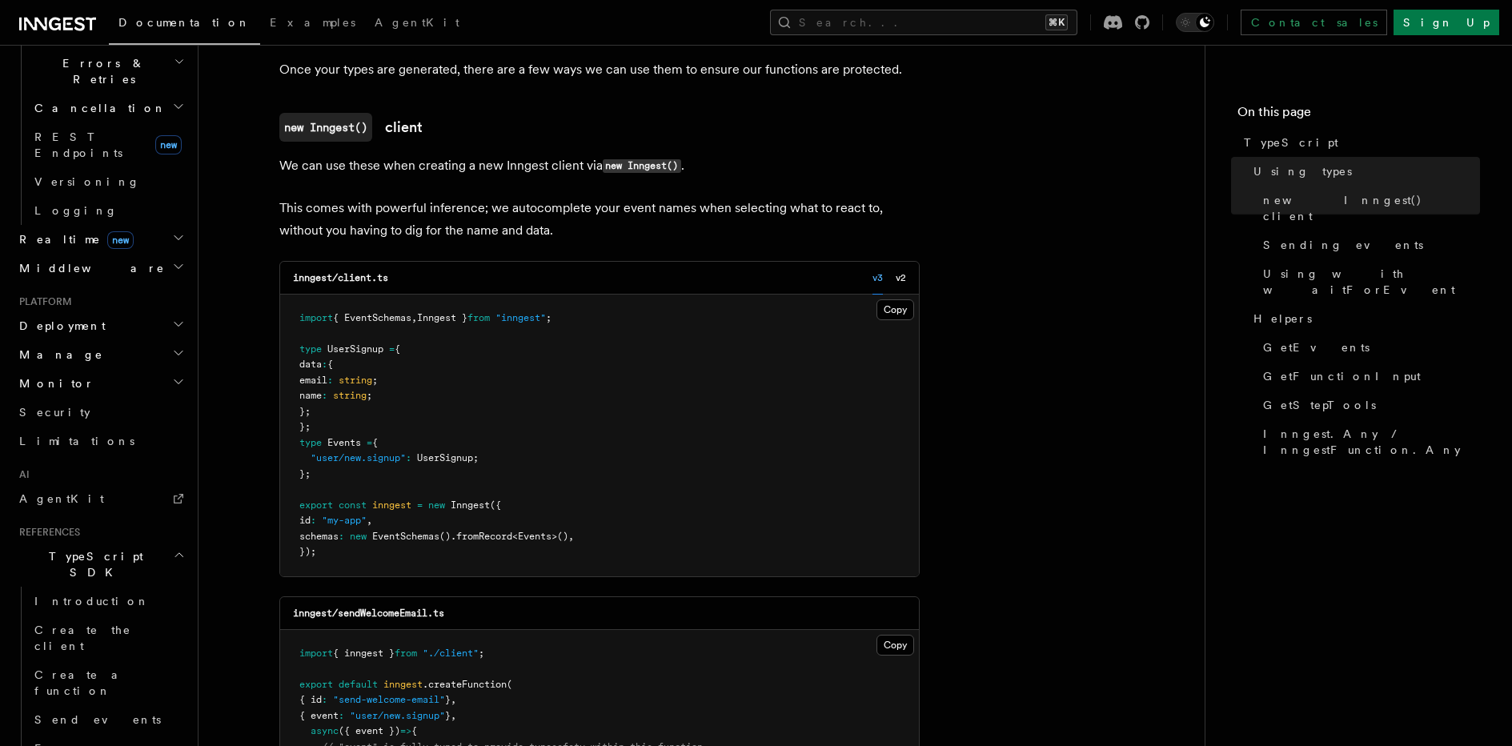
click at [527, 203] on p "This comes with powerful inference; we autocomplete your event names when selec…" at bounding box center [599, 219] width 640 height 45
click at [623, 209] on p "This comes with powerful inference; we autocomplete your event names when selec…" at bounding box center [599, 219] width 640 height 45
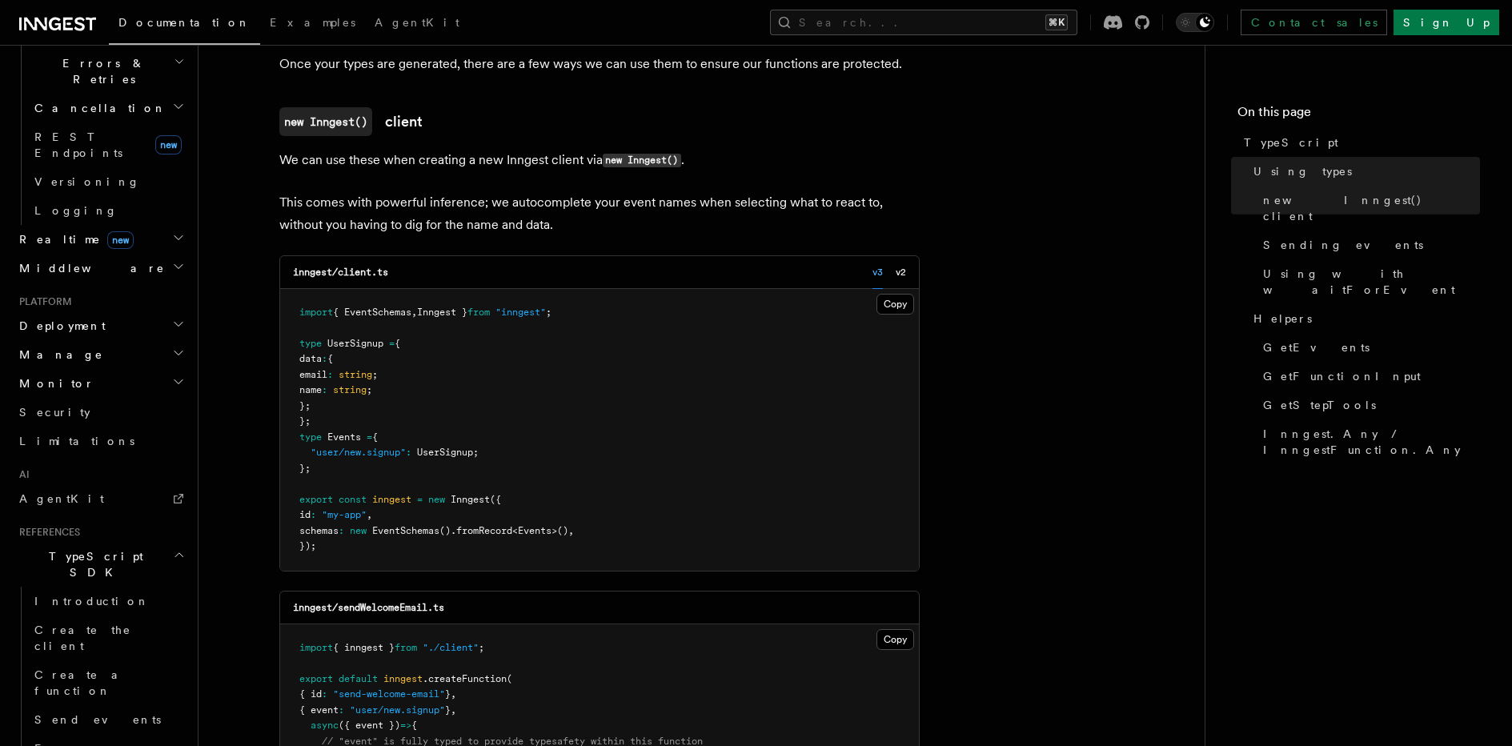
scroll to position [448, 0]
